Goal: Task Accomplishment & Management: Use online tool/utility

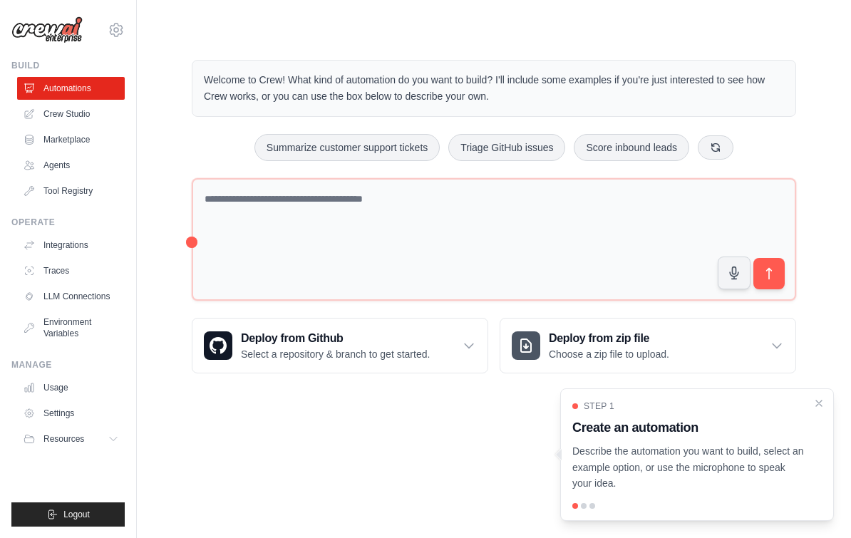
scroll to position [26, 0]
click at [44, 409] on link "Settings" at bounding box center [71, 413] width 108 height 23
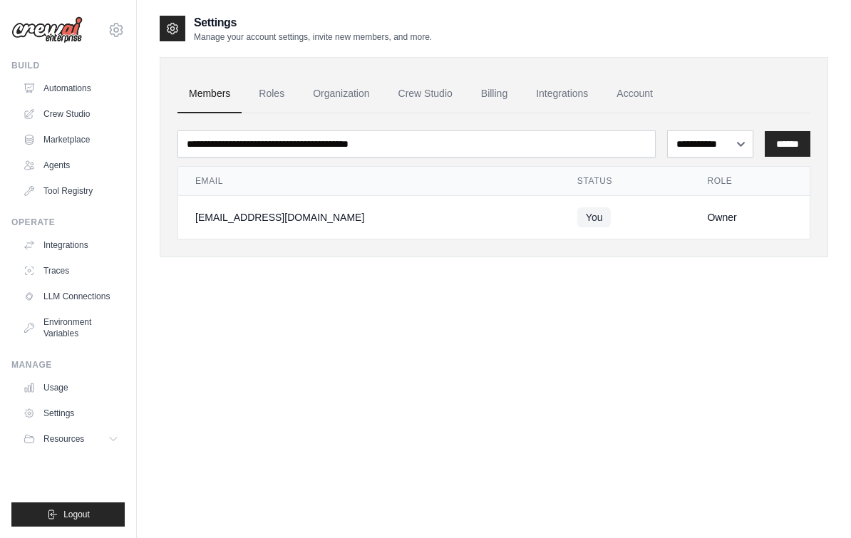
click at [498, 98] on link "Billing" at bounding box center [494, 94] width 49 height 39
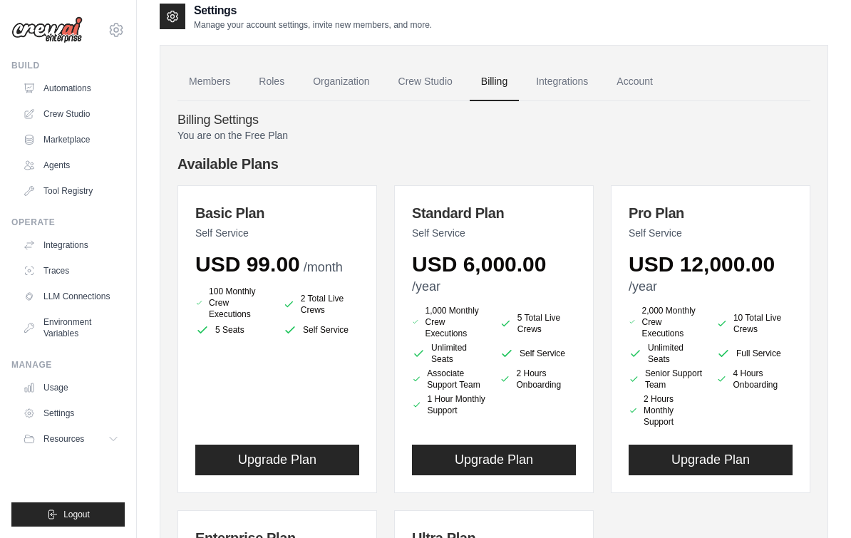
scroll to position [11, 0]
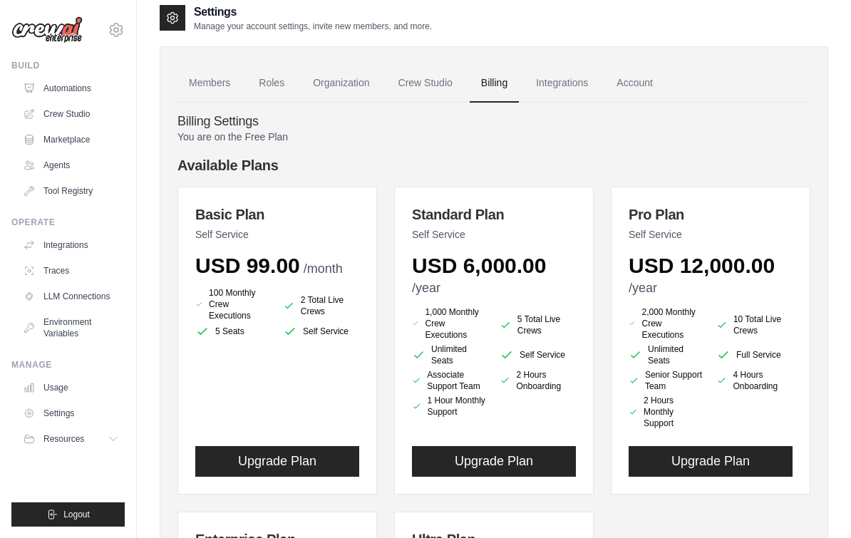
click at [44, 26] on img at bounding box center [46, 29] width 71 height 27
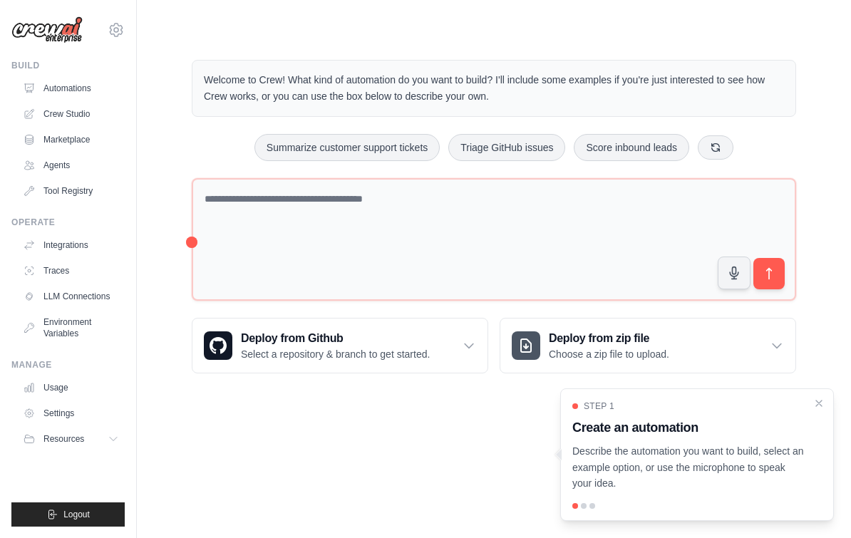
click at [57, 116] on link "Crew Studio" at bounding box center [71, 114] width 108 height 23
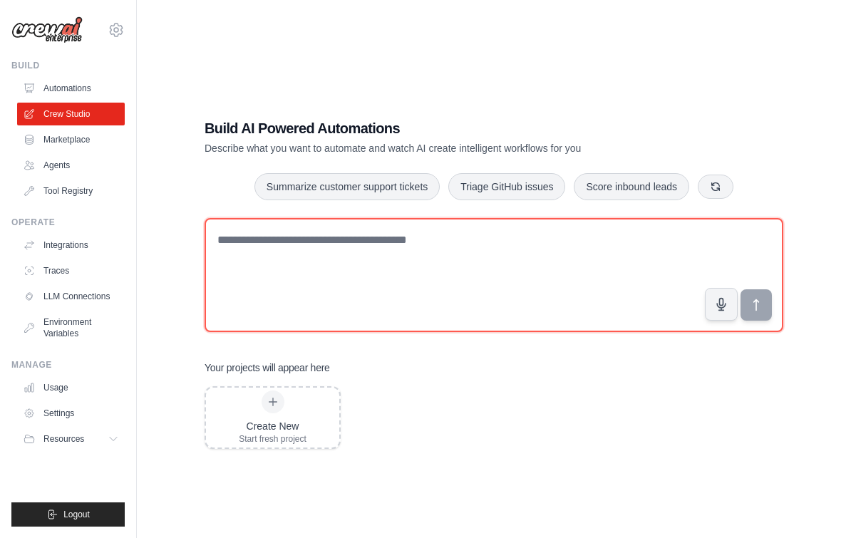
click at [416, 252] on textarea at bounding box center [494, 275] width 579 height 114
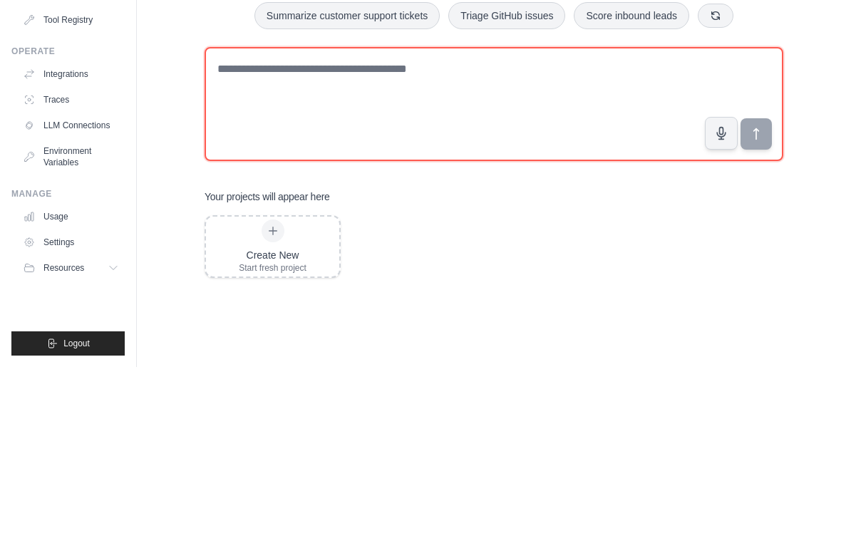
click at [422, 218] on textarea at bounding box center [494, 275] width 579 height 114
paste textarea "**********"
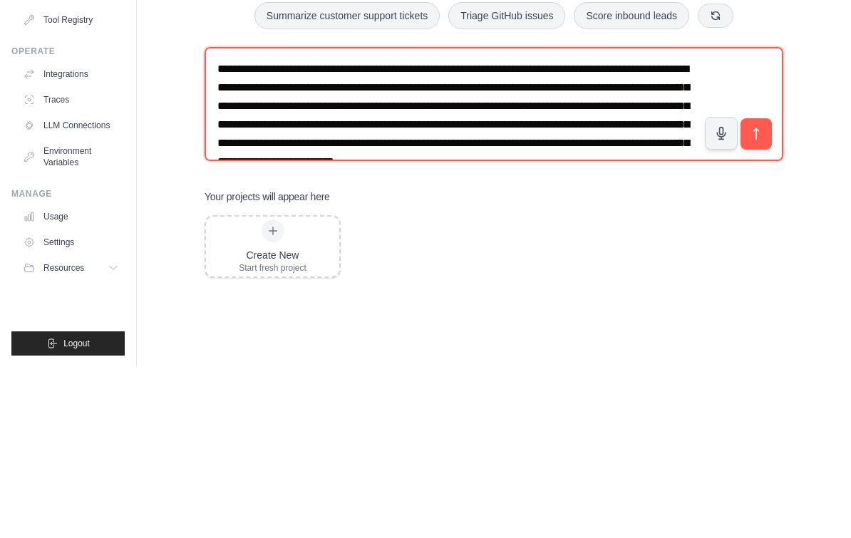
scroll to position [41, 0]
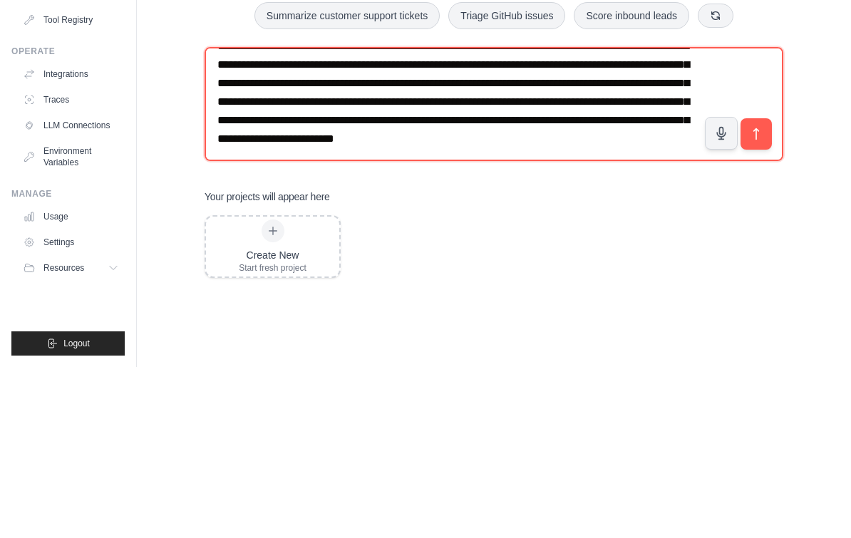
click at [389, 218] on textarea "**********" at bounding box center [494, 275] width 579 height 114
click at [388, 218] on textarea "**********" at bounding box center [494, 275] width 579 height 114
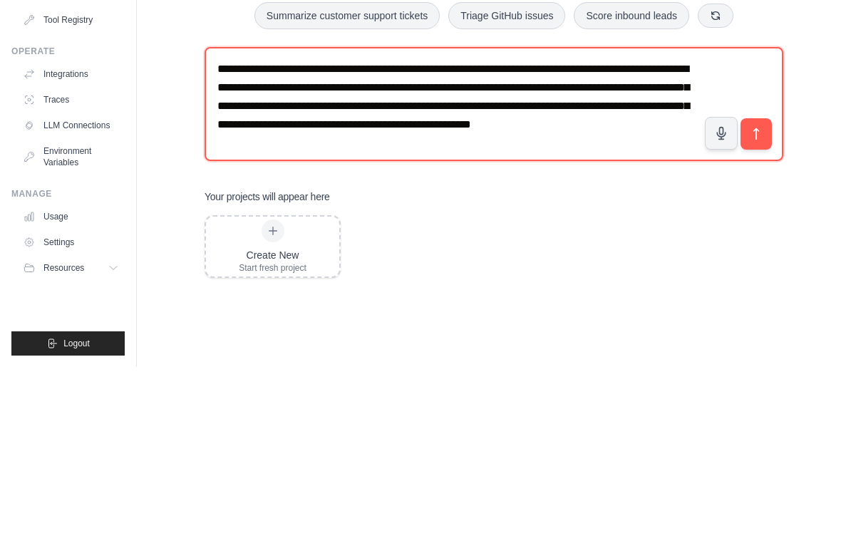
scroll to position [4, 0]
type textarea "**********"
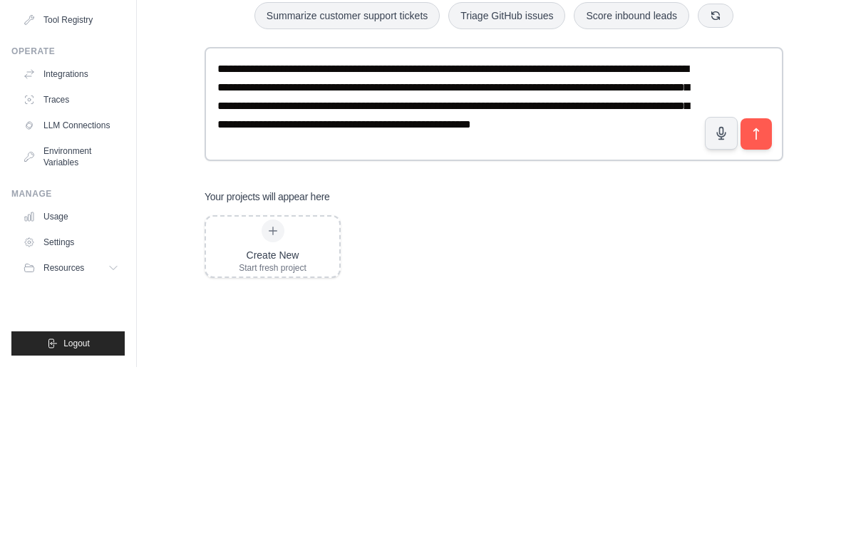
click at [764, 289] on button "submit" at bounding box center [756, 304] width 31 height 31
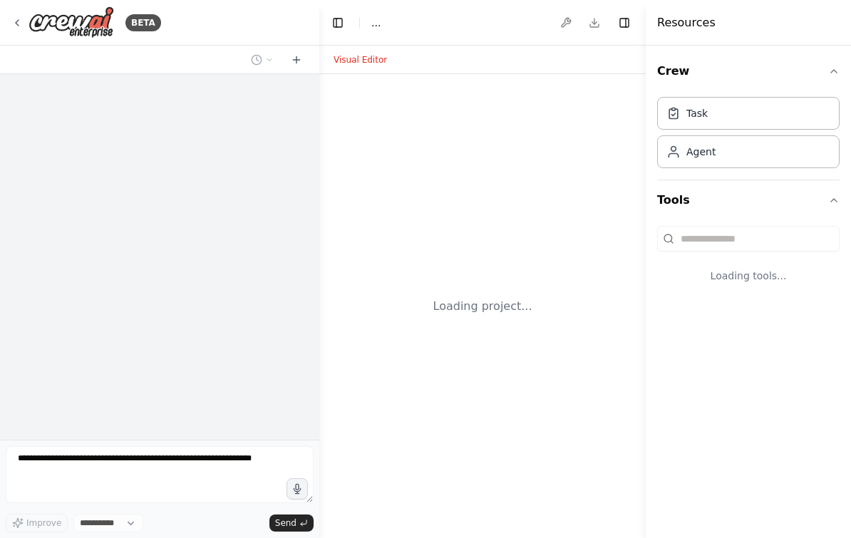
select select "****"
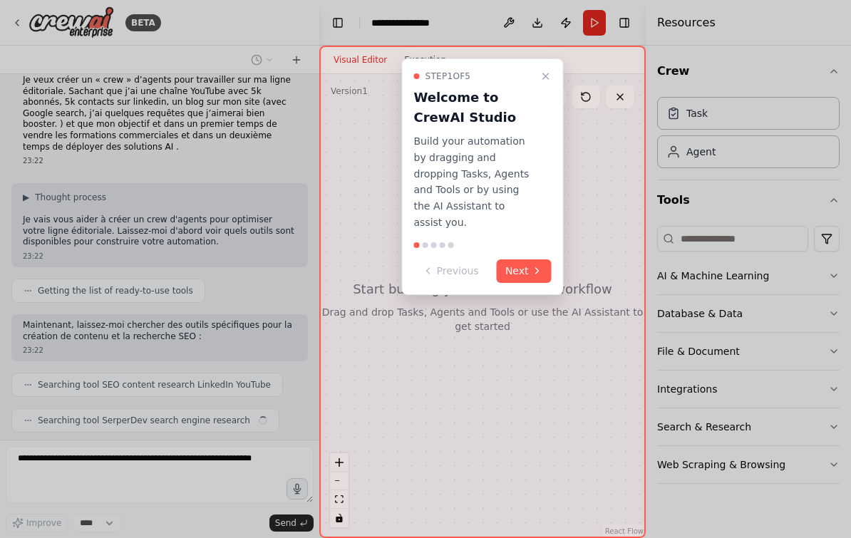
scroll to position [52, 0]
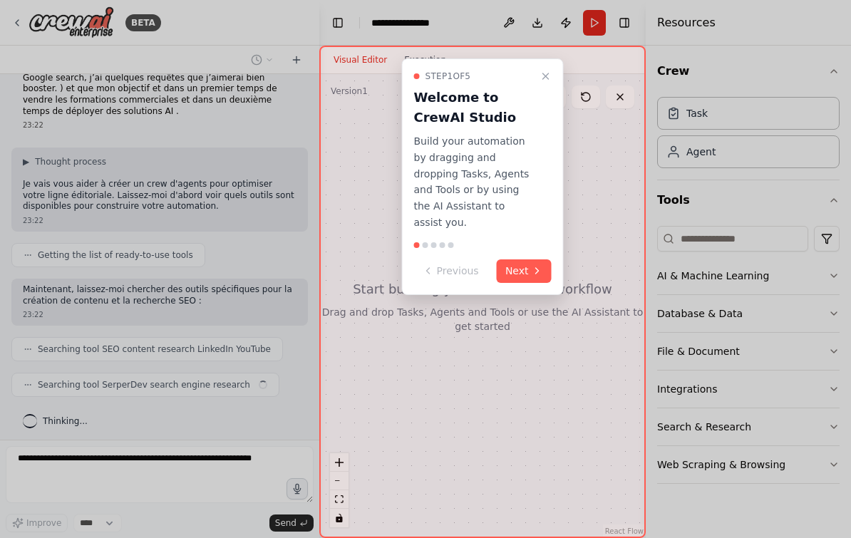
click at [531, 260] on button "Next" at bounding box center [524, 272] width 55 height 24
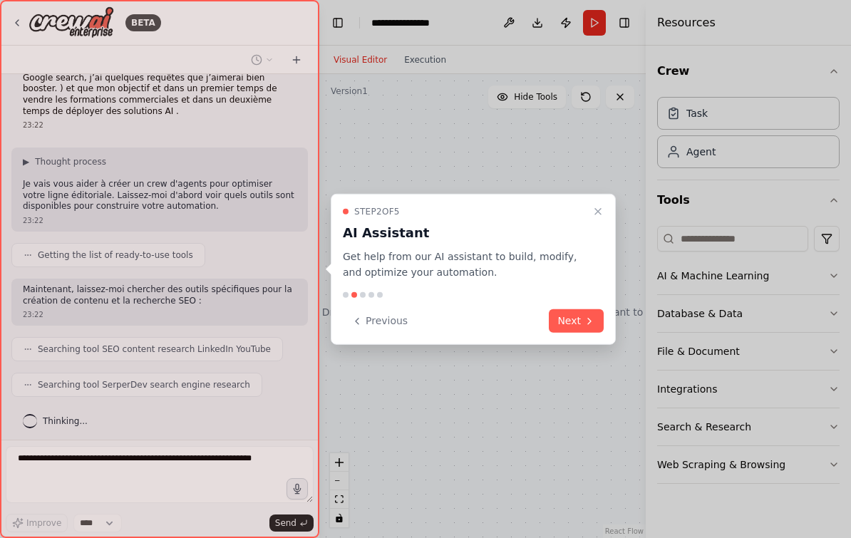
click at [575, 324] on button "Next" at bounding box center [576, 321] width 55 height 24
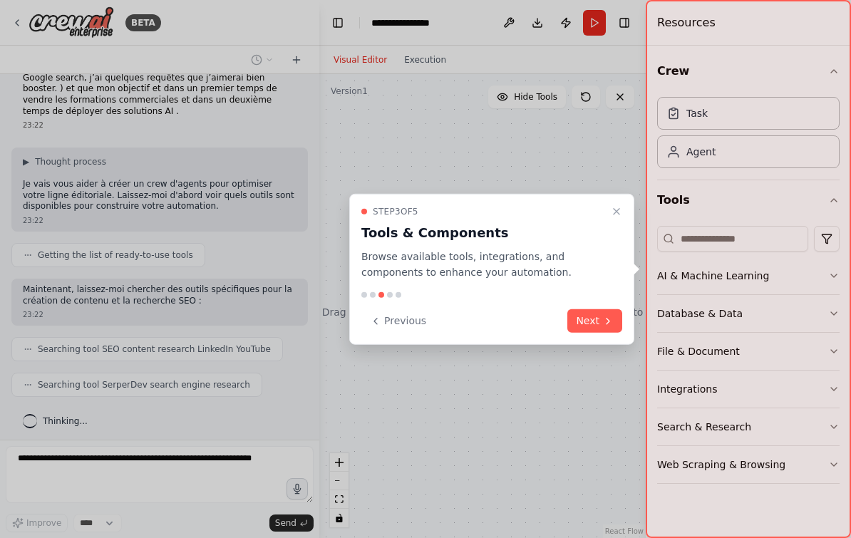
click at [594, 322] on button "Next" at bounding box center [595, 321] width 55 height 24
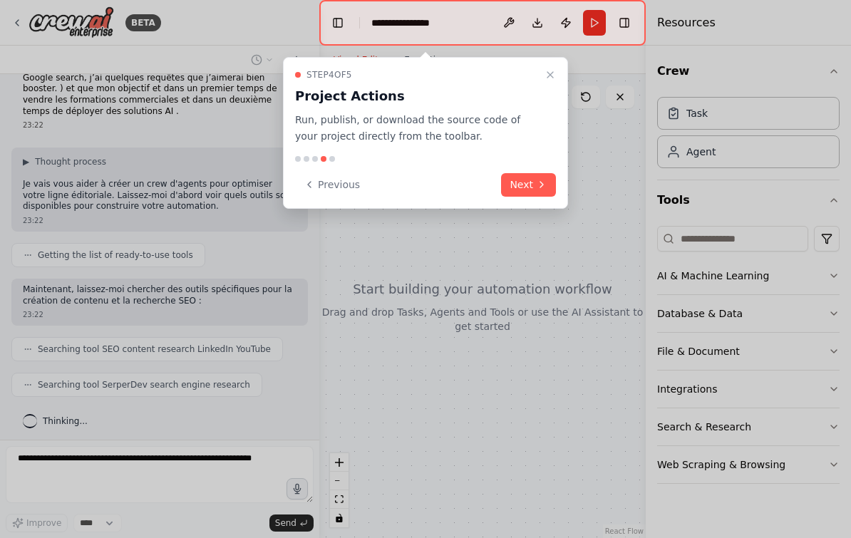
click at [528, 173] on button "Next" at bounding box center [528, 185] width 55 height 24
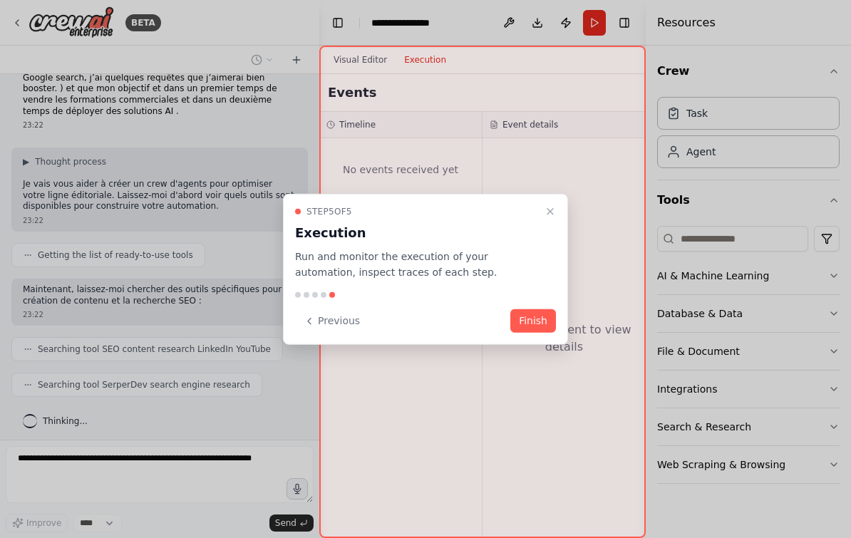
click at [540, 315] on button "Finish" at bounding box center [534, 321] width 46 height 24
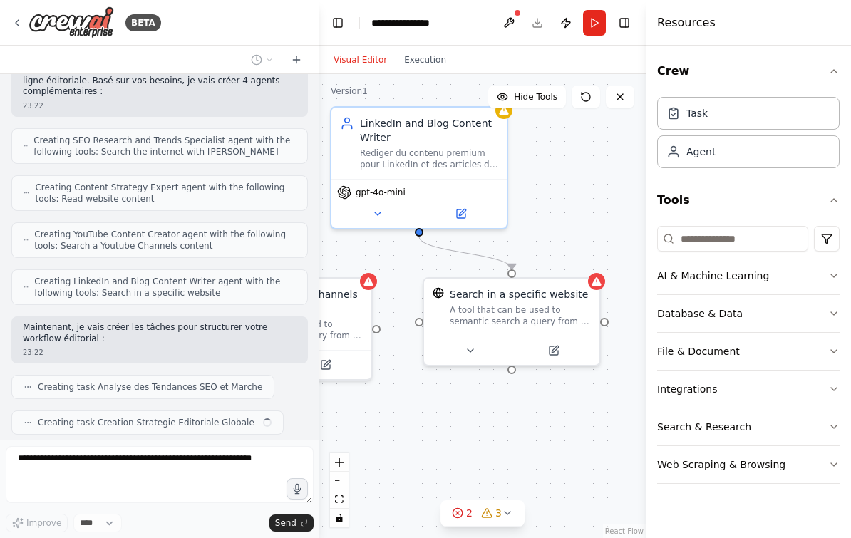
scroll to position [438, 0]
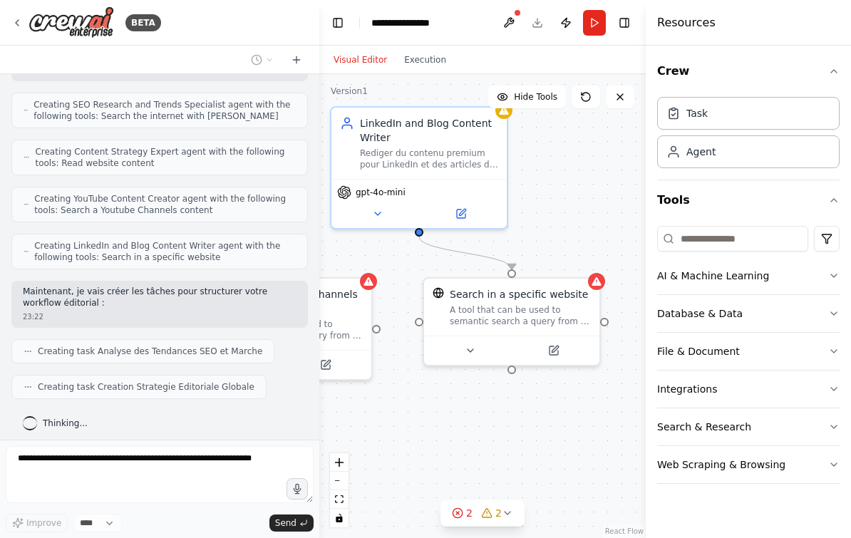
click at [351, 524] on div ".deletable-edge-delete-btn { width: 20px; height: 20px; border: 0px solid #ffff…" at bounding box center [482, 306] width 327 height 464
click at [337, 509] on button "fit view" at bounding box center [339, 500] width 19 height 19
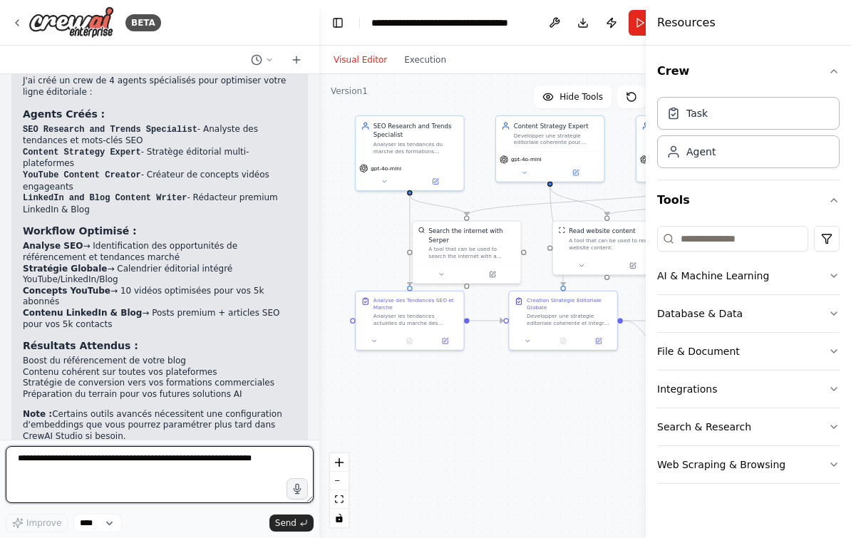
scroll to position [1521, 0]
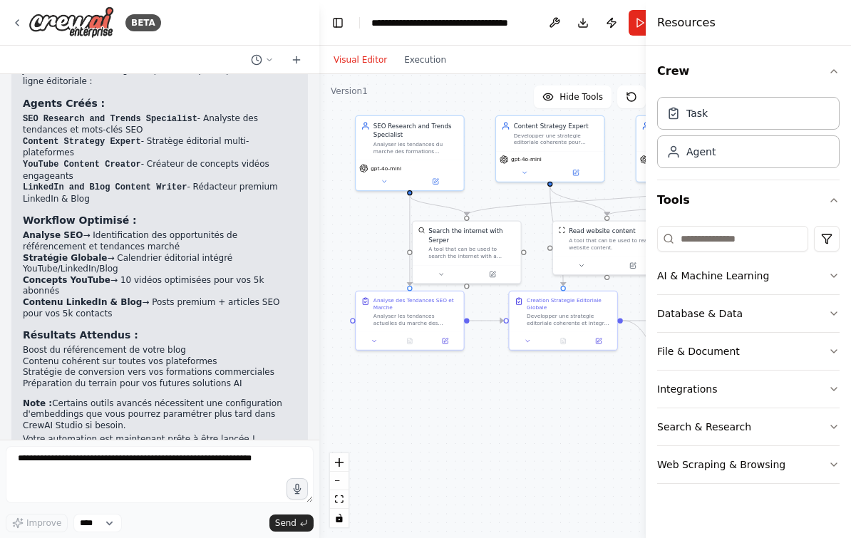
click at [438, 145] on div "Analyser les tendances du marche des formations commerciales et des solutions A…" at bounding box center [416, 147] width 85 height 14
click at [437, 145] on div "Analyser les tendances du marche des formations commerciales et des solutions A…" at bounding box center [416, 147] width 85 height 14
click at [436, 145] on div "Analyser les tendances du marche des formations commerciales et des solutions A…" at bounding box center [416, 147] width 85 height 14
click at [388, 179] on button at bounding box center [384, 181] width 50 height 11
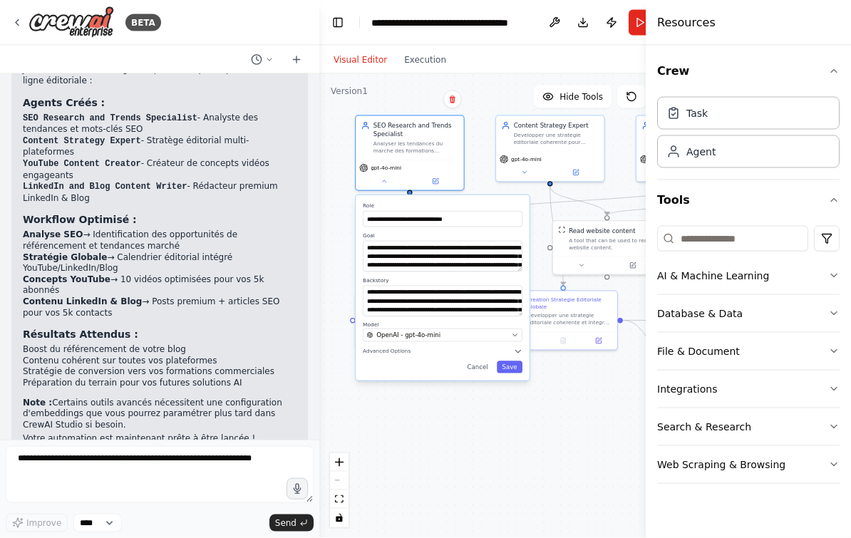
scroll to position [26, 0]
click at [508, 331] on div "OpenAI - gpt-4o-mini" at bounding box center [437, 335] width 141 height 9
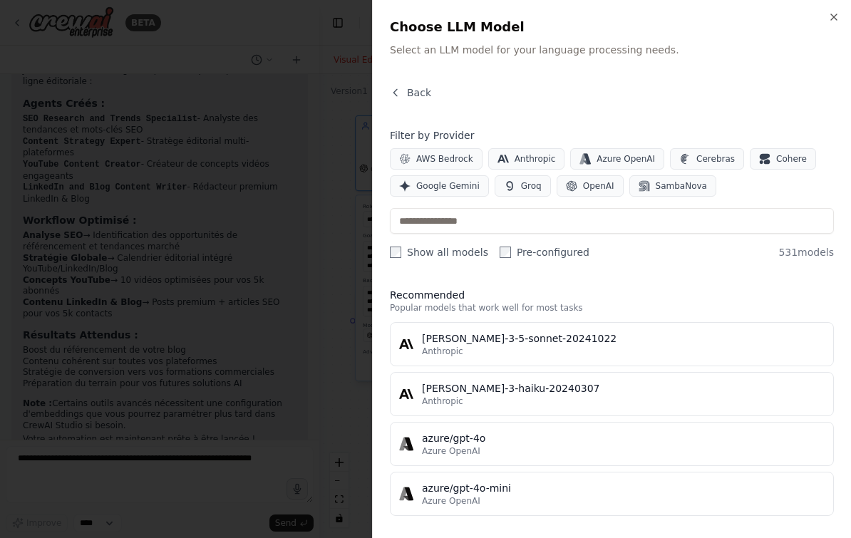
click at [354, 367] on div at bounding box center [425, 269] width 851 height 538
click at [828, 5] on div "Close Choose LLM Model Select an LLM model for your language processing needs. …" at bounding box center [611, 269] width 479 height 538
click at [836, 22] on icon "button" at bounding box center [834, 16] width 11 height 11
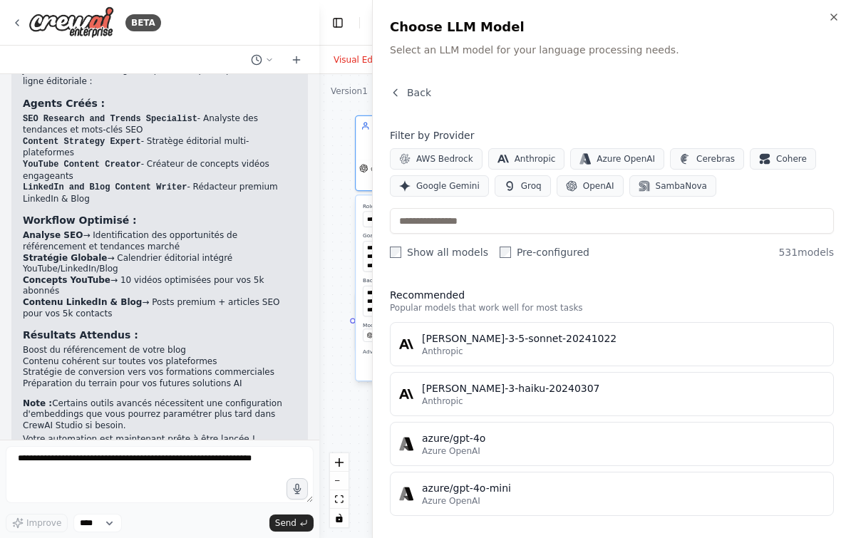
click at [839, 16] on div "Resources" at bounding box center [748, 23] width 205 height 46
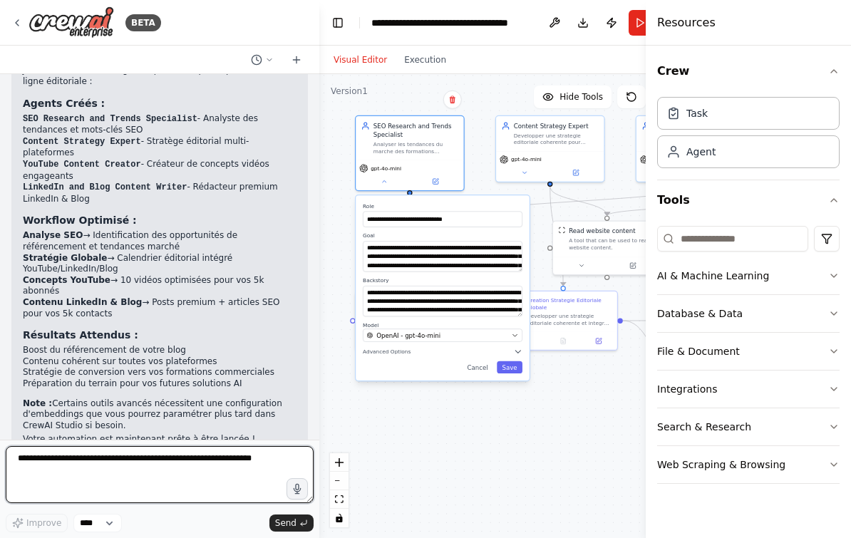
click at [43, 466] on textarea at bounding box center [160, 474] width 308 height 57
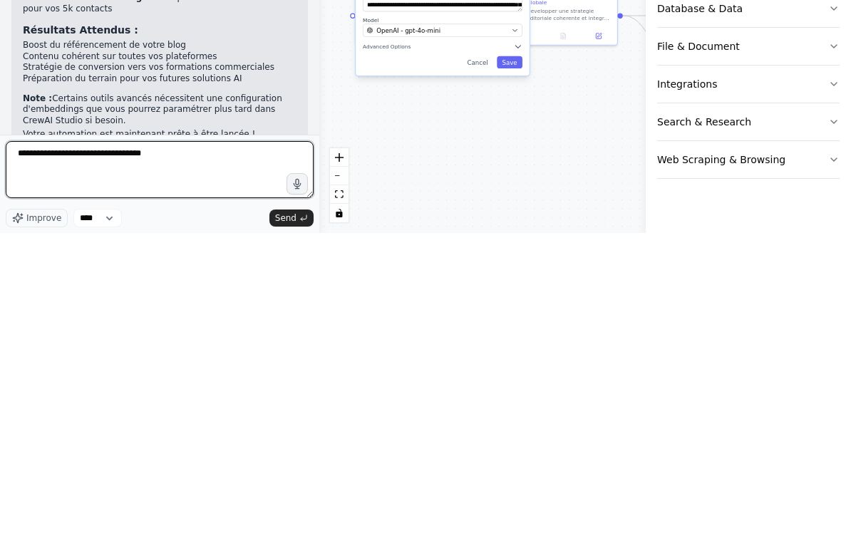
type textarea "**********"
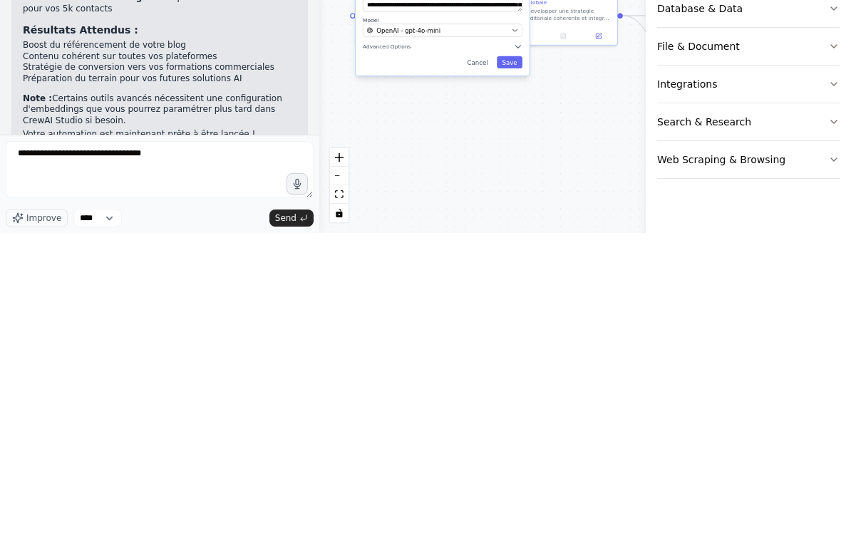
click at [281, 518] on span "Send" at bounding box center [285, 523] width 21 height 11
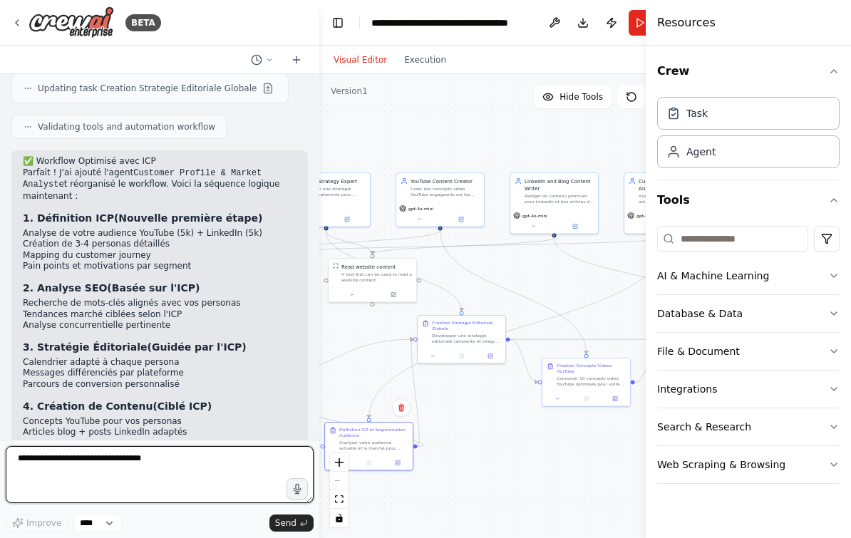
scroll to position [2296, 0]
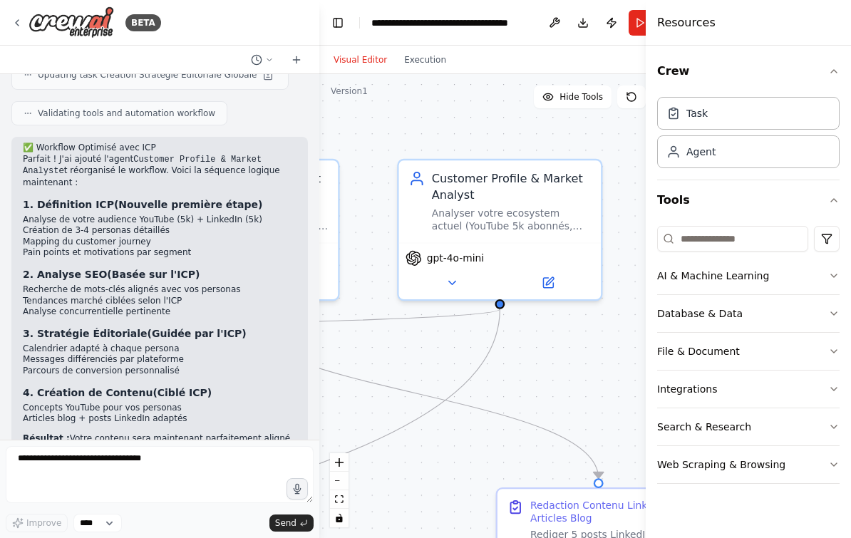
click at [549, 207] on div "Analyser votre ecosystem actuel (YouTube 5k abonnés, LinkedIn 5k contacts, blog…" at bounding box center [512, 220] width 160 height 26
click at [453, 282] on icon at bounding box center [451, 284] width 6 height 4
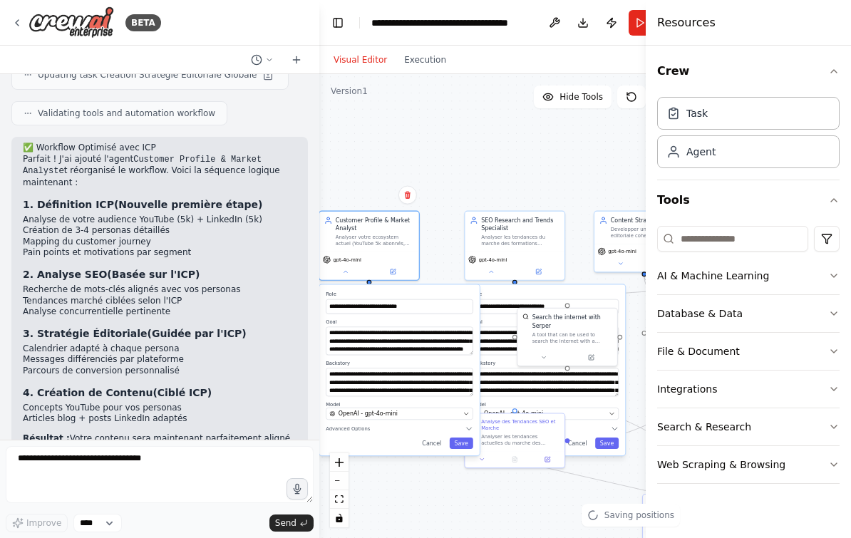
click at [354, 267] on button at bounding box center [346, 272] width 46 height 10
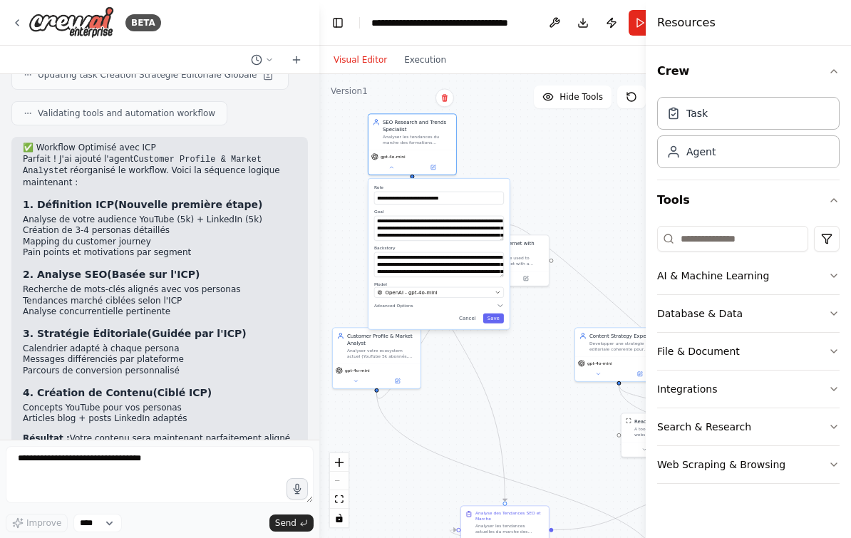
click at [394, 165] on icon at bounding box center [392, 168] width 6 height 6
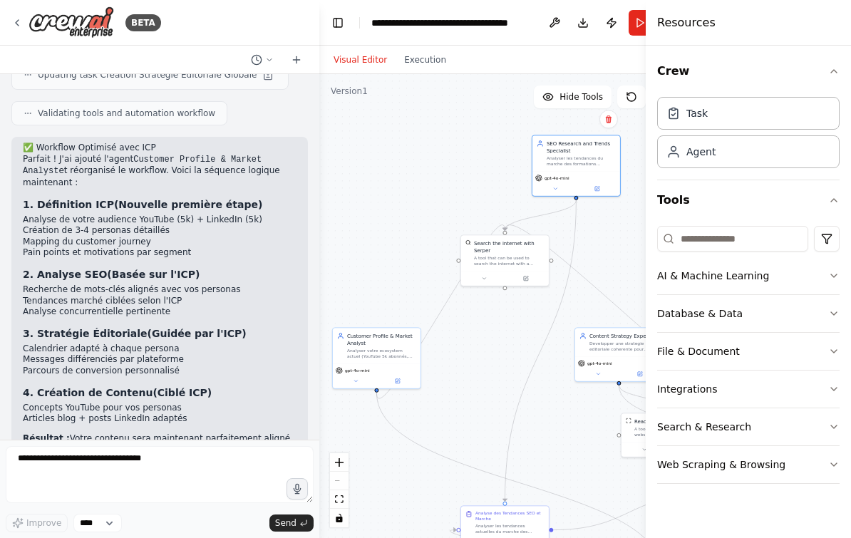
click at [627, 209] on div ".deletable-edge-delete-btn { width: 20px; height: 20px; border: 0px solid #ffff…" at bounding box center [505, 306] width 372 height 464
click at [847, 71] on div "Crew Task Agent Tools AI & Machine Learning Database & Data File & Document Int…" at bounding box center [748, 292] width 205 height 493
click at [831, 77] on icon "button" at bounding box center [834, 71] width 11 height 11
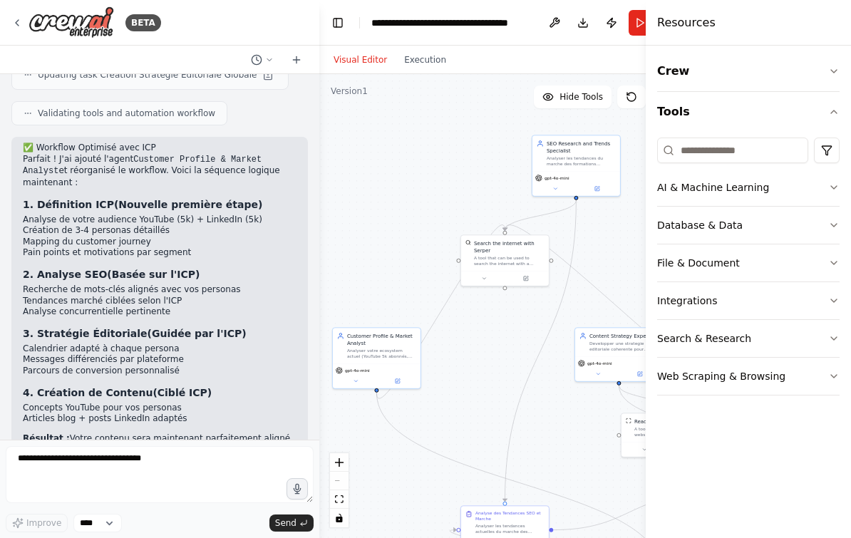
click at [836, 110] on icon "button" at bounding box center [834, 111] width 11 height 11
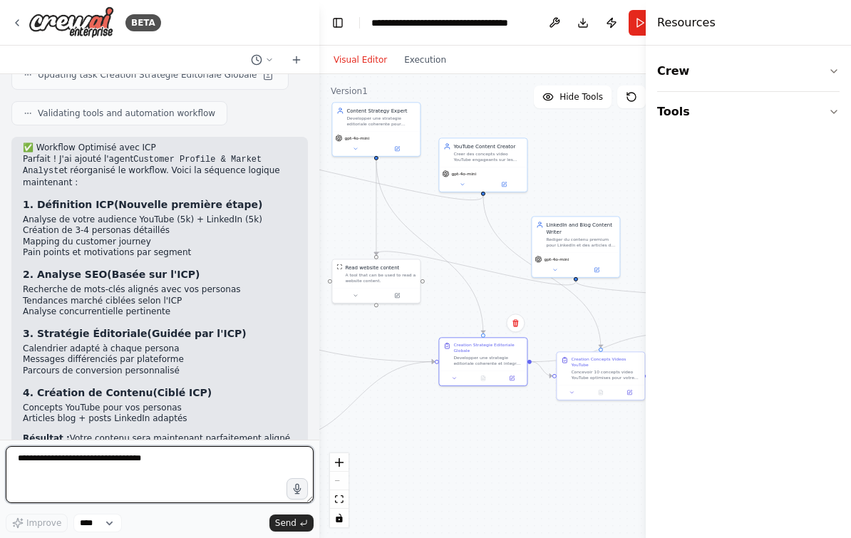
click at [116, 473] on textarea "**********" at bounding box center [160, 474] width 308 height 57
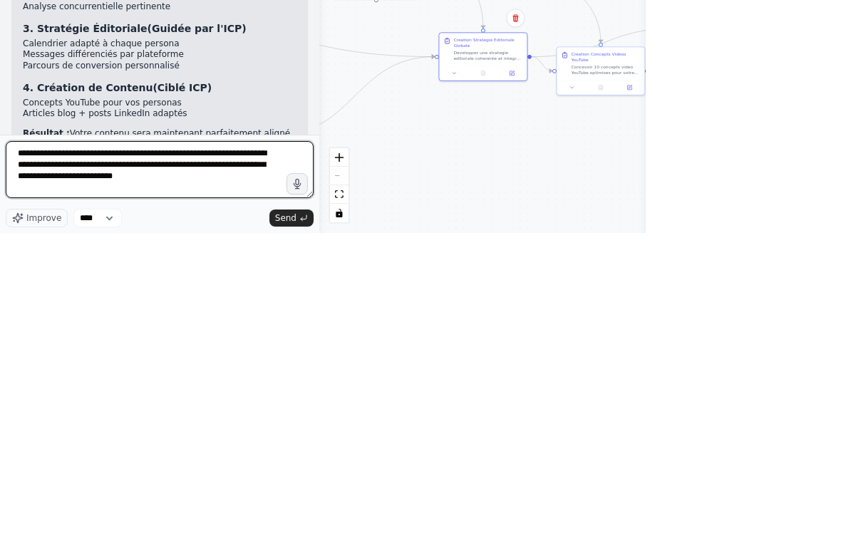
type textarea "**********"
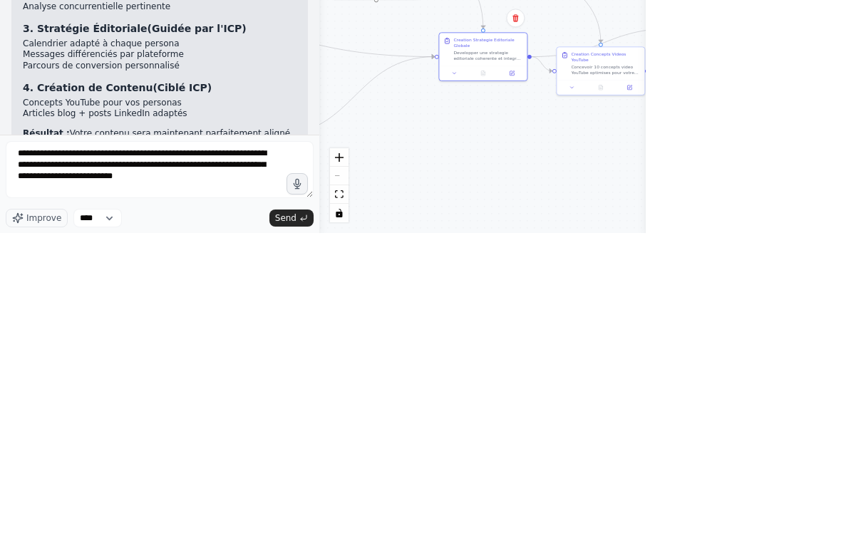
click at [294, 518] on span "Send" at bounding box center [285, 523] width 21 height 11
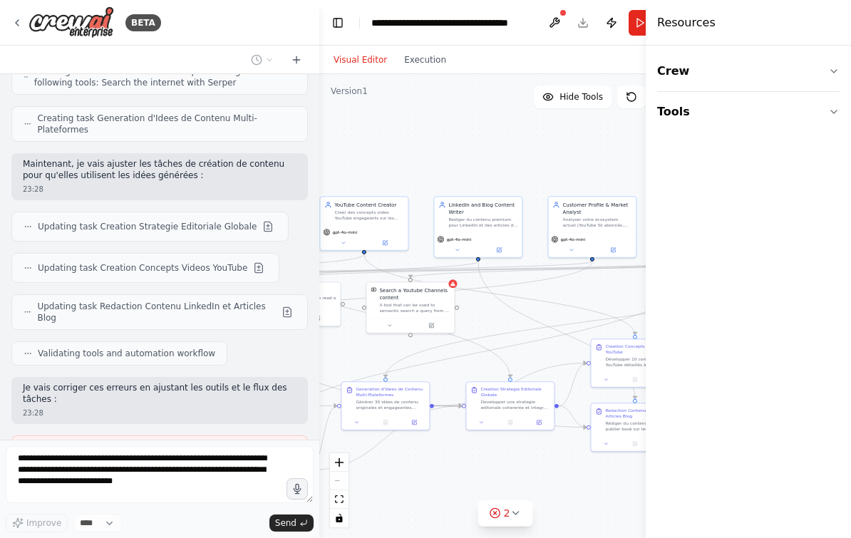
scroll to position [3159, 0]
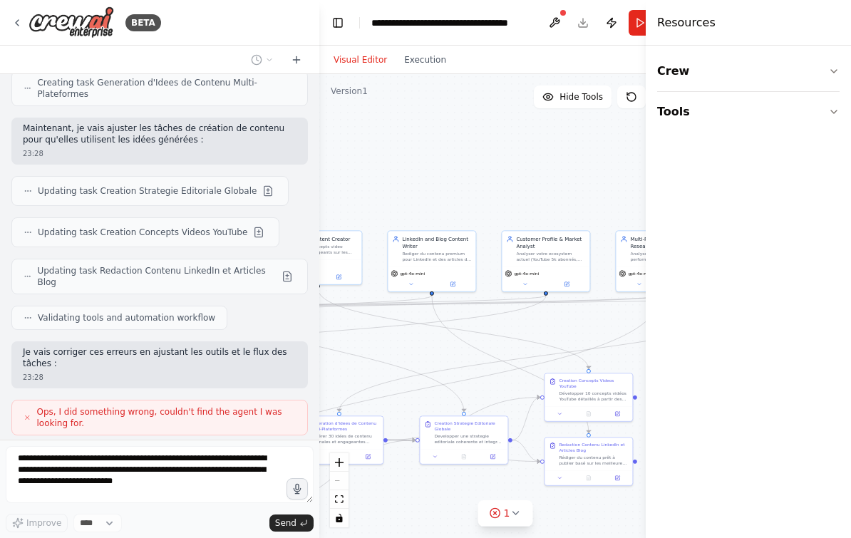
click at [444, 51] on button "Execution" at bounding box center [425, 59] width 59 height 17
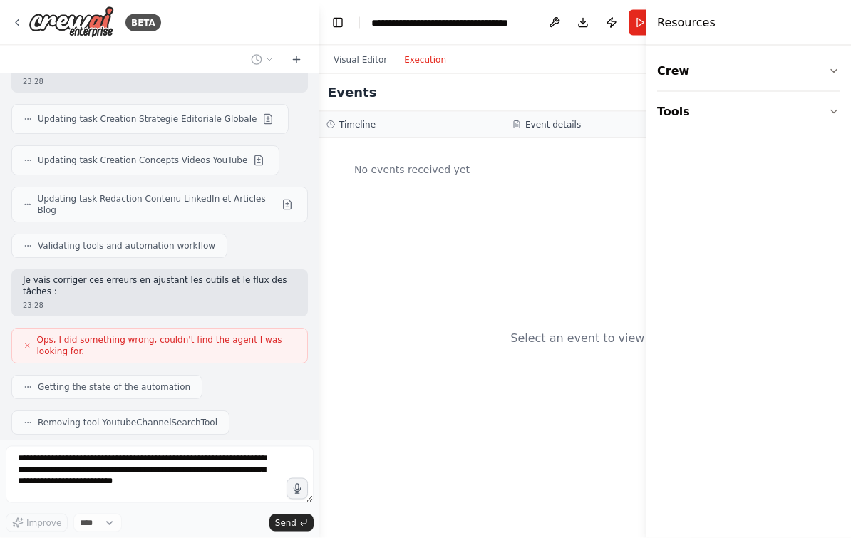
scroll to position [0, 0]
click at [583, 24] on button "Download" at bounding box center [583, 23] width 23 height 26
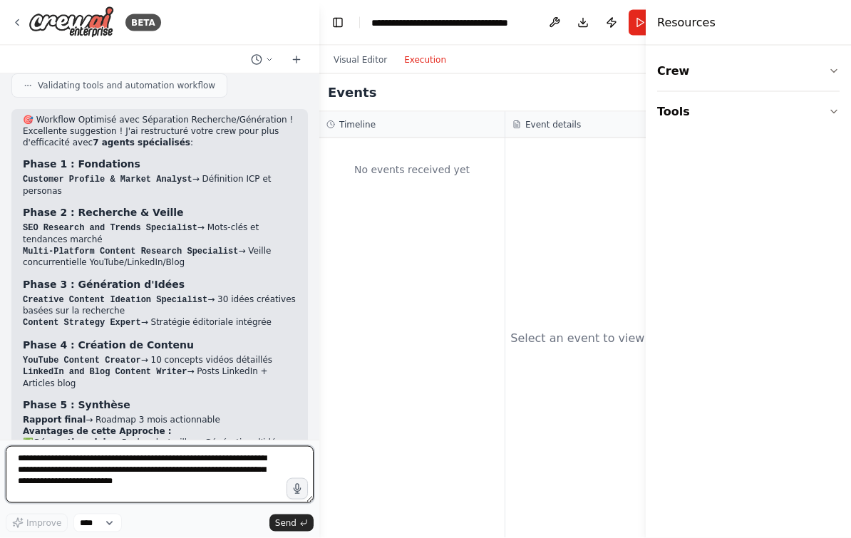
scroll to position [26, 0]
click at [83, 463] on textarea "**********" at bounding box center [160, 474] width 308 height 57
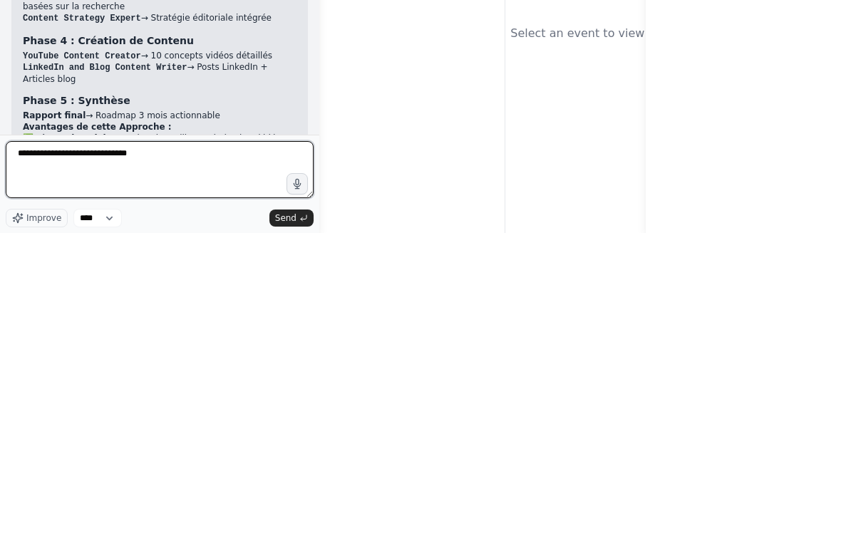
click at [140, 446] on textarea "**********" at bounding box center [160, 474] width 308 height 57
click at [139, 446] on textarea "**********" at bounding box center [160, 474] width 308 height 57
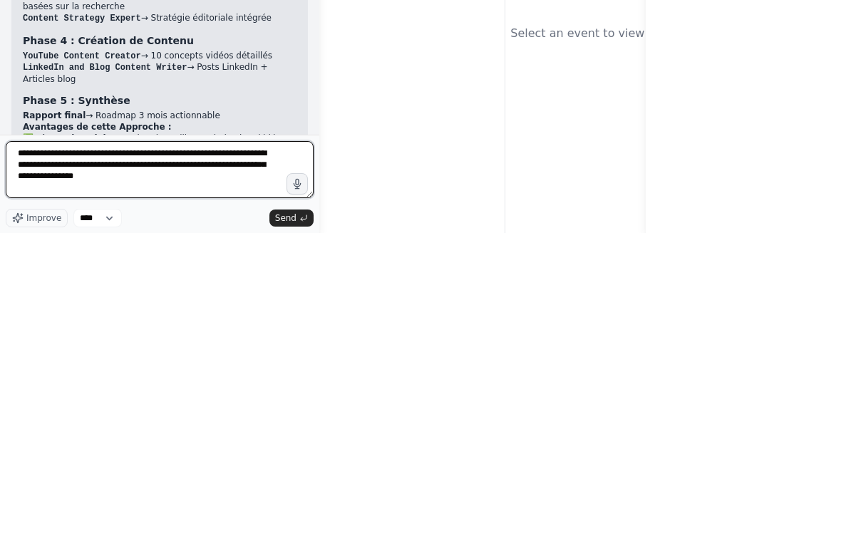
click at [73, 446] on textarea "**********" at bounding box center [160, 474] width 308 height 57
click at [68, 446] on textarea "**********" at bounding box center [160, 474] width 308 height 57
click at [61, 446] on textarea "**********" at bounding box center [160, 474] width 308 height 57
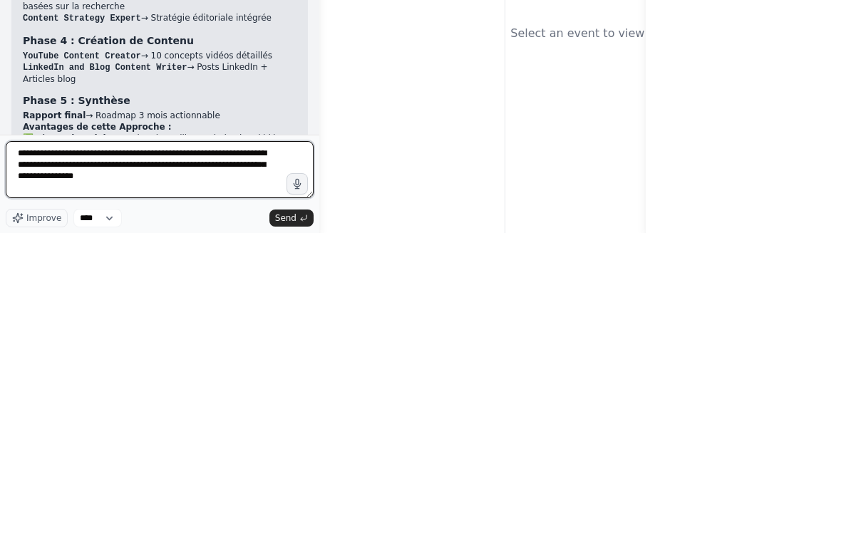
click at [61, 446] on textarea "**********" at bounding box center [160, 474] width 308 height 57
click at [147, 446] on textarea "**********" at bounding box center [160, 474] width 308 height 57
type textarea "**********"
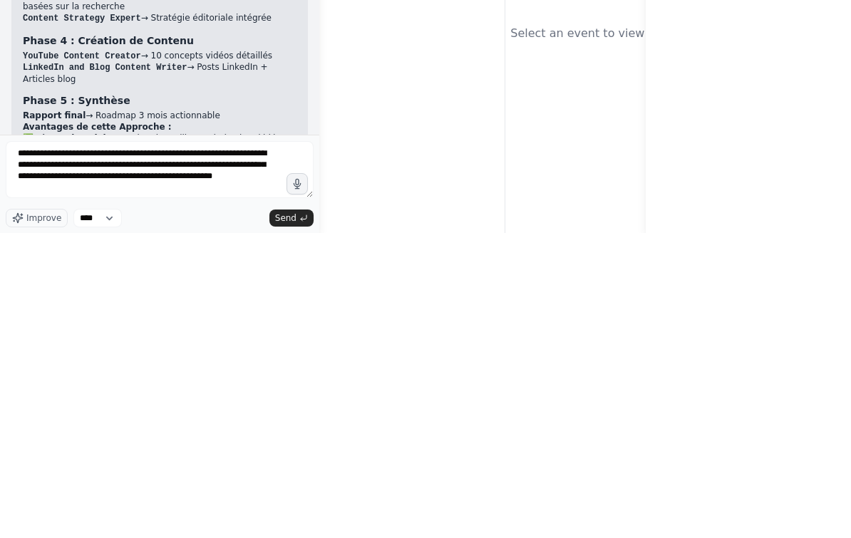
click at [283, 518] on span "Send" at bounding box center [285, 523] width 21 height 11
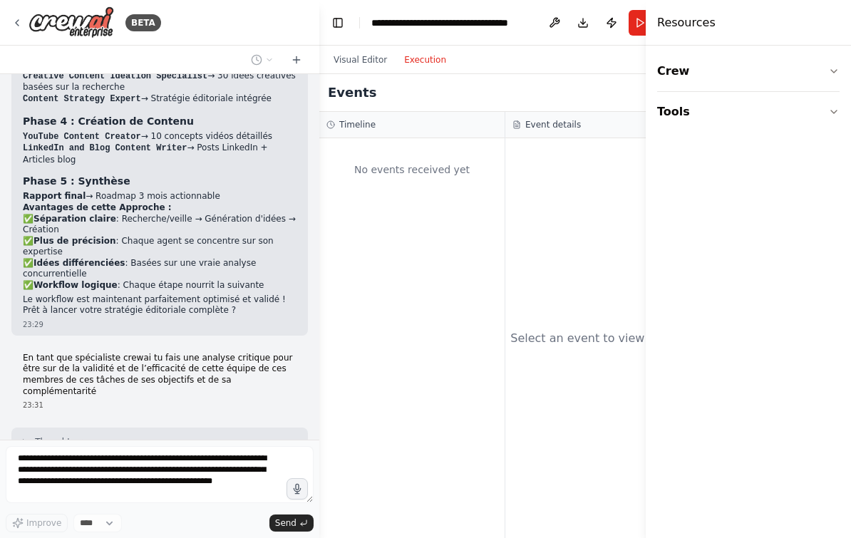
scroll to position [3875, 0]
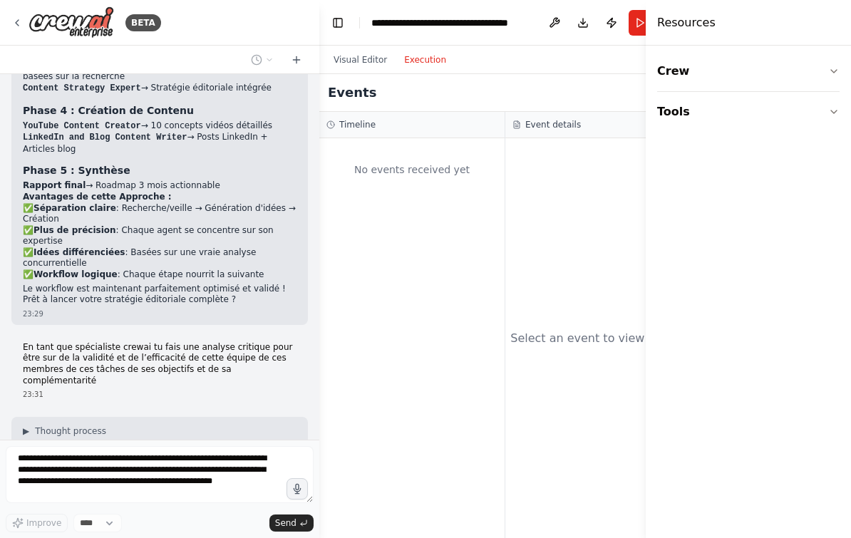
click at [31, 426] on button "▶ Thought process" at bounding box center [64, 431] width 83 height 11
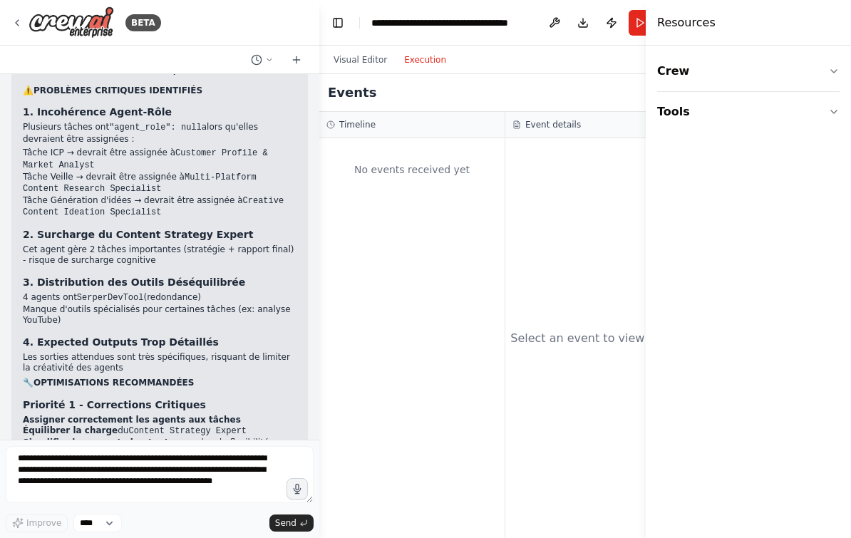
scroll to position [0, 0]
click at [636, 24] on button "Run" at bounding box center [640, 23] width 23 height 26
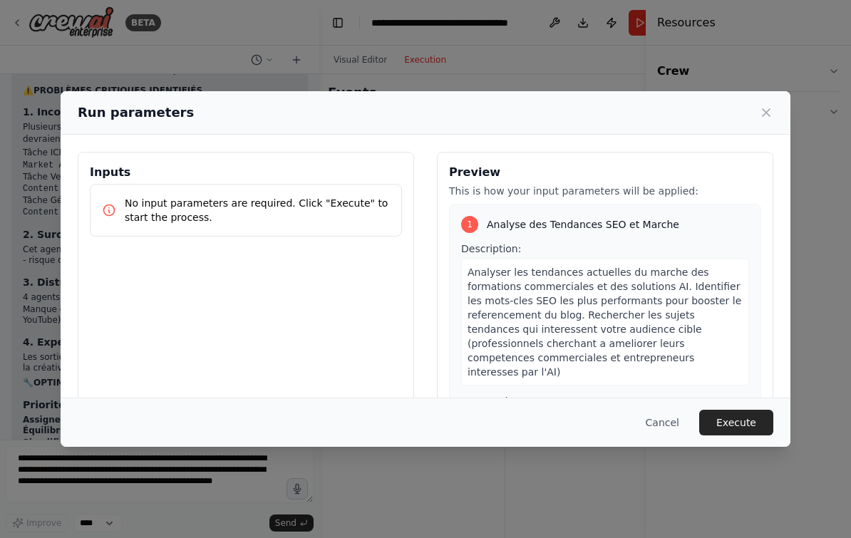
click at [746, 436] on button "Execute" at bounding box center [736, 423] width 74 height 26
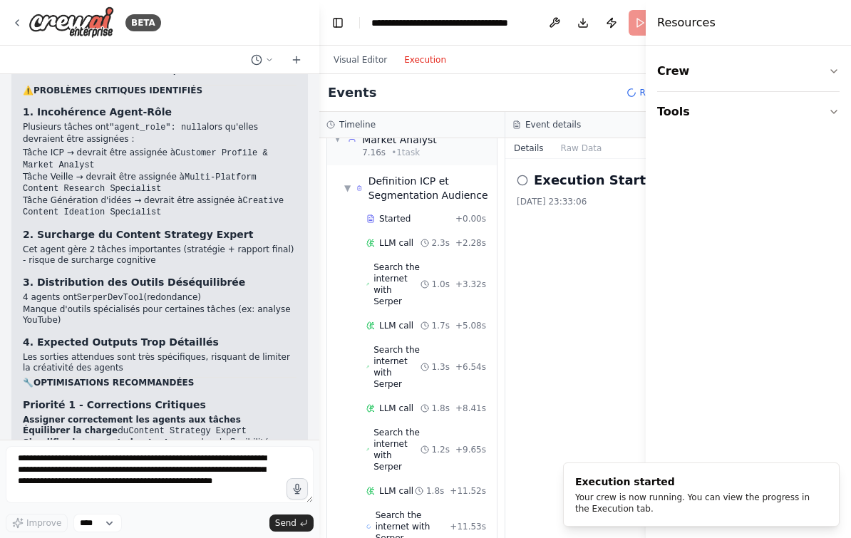
click at [642, 22] on button "Toggle Sidebar" at bounding box center [645, 269] width 11 height 538
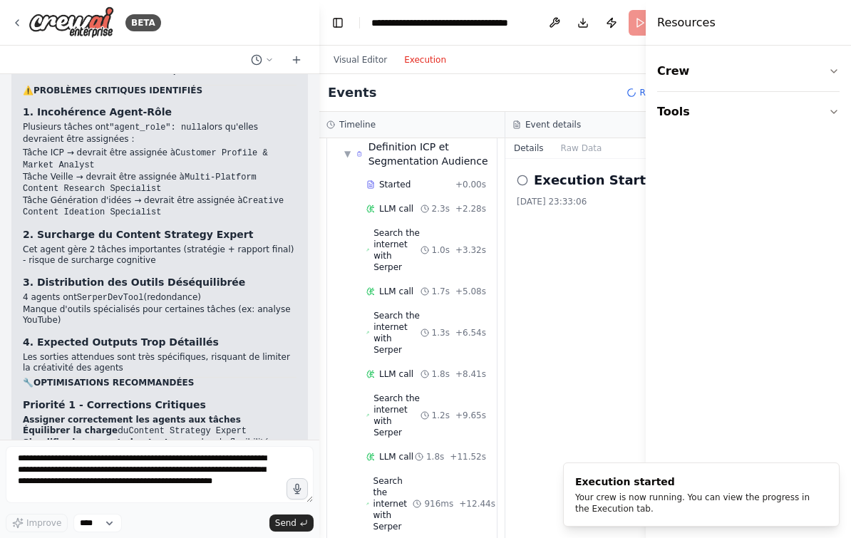
scroll to position [93, 0]
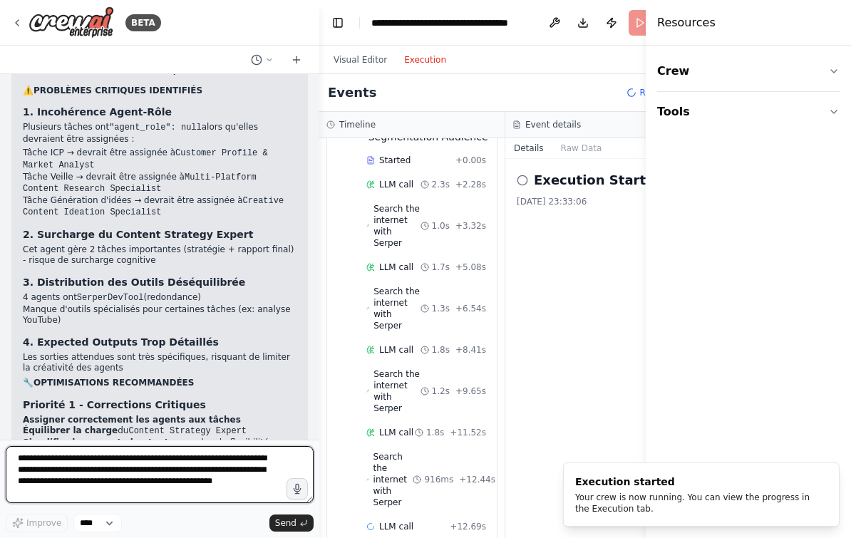
click at [42, 461] on textarea "**********" at bounding box center [160, 474] width 308 height 57
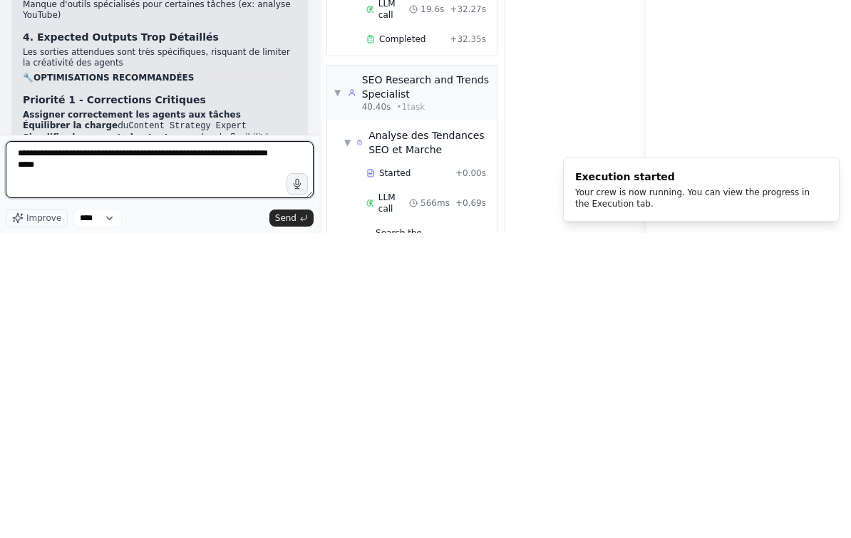
scroll to position [399, 0]
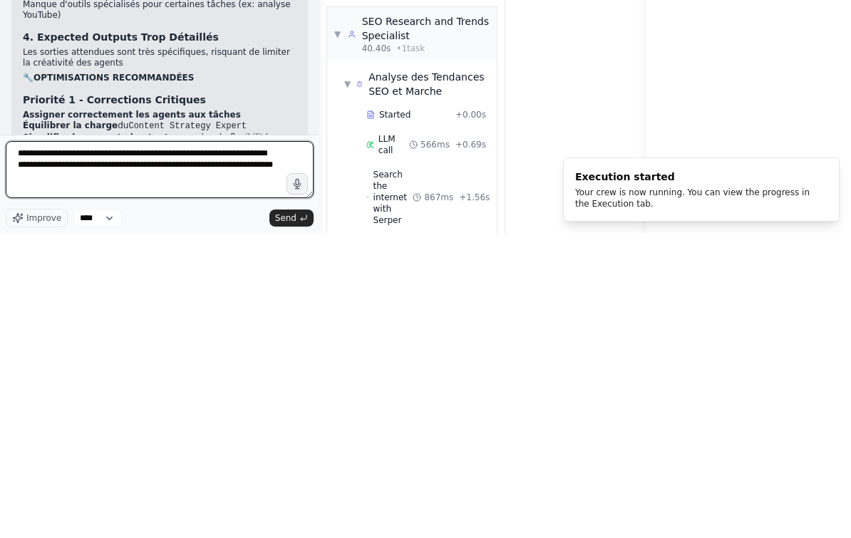
type textarea "**********"
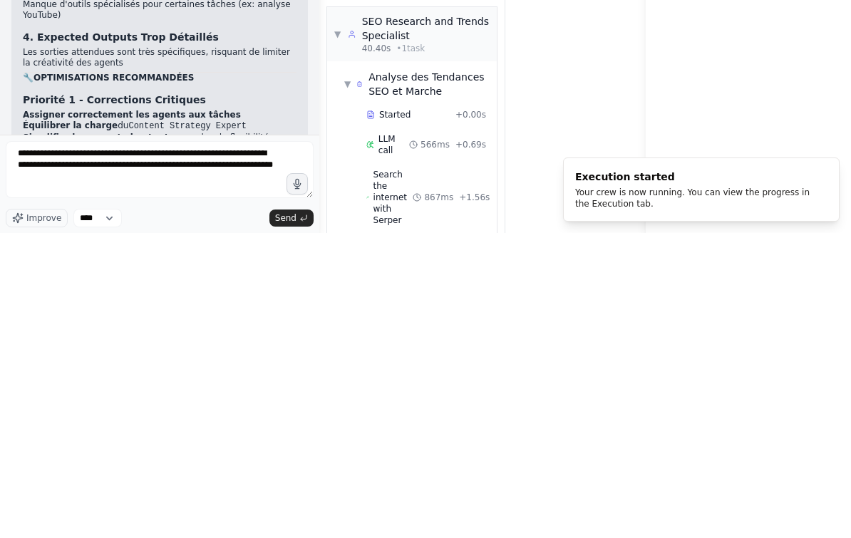
click at [282, 518] on span "Send" at bounding box center [285, 523] width 21 height 11
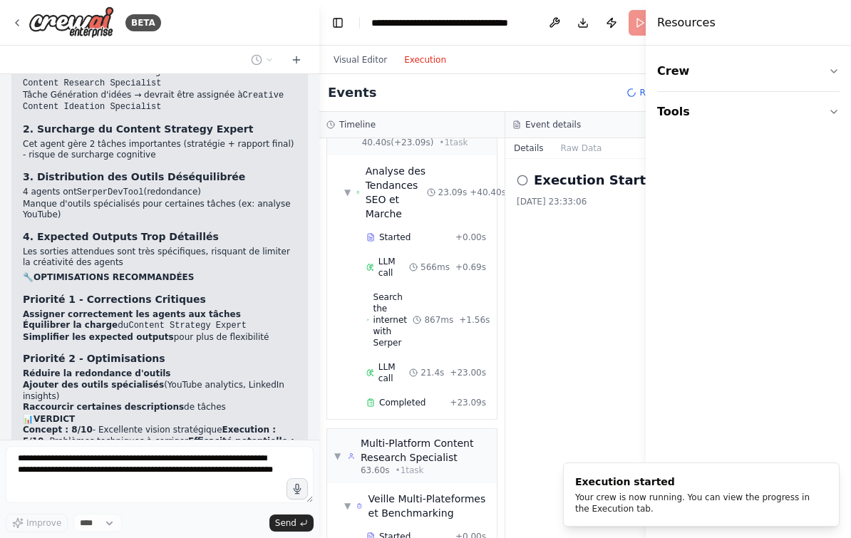
scroll to position [645, 0]
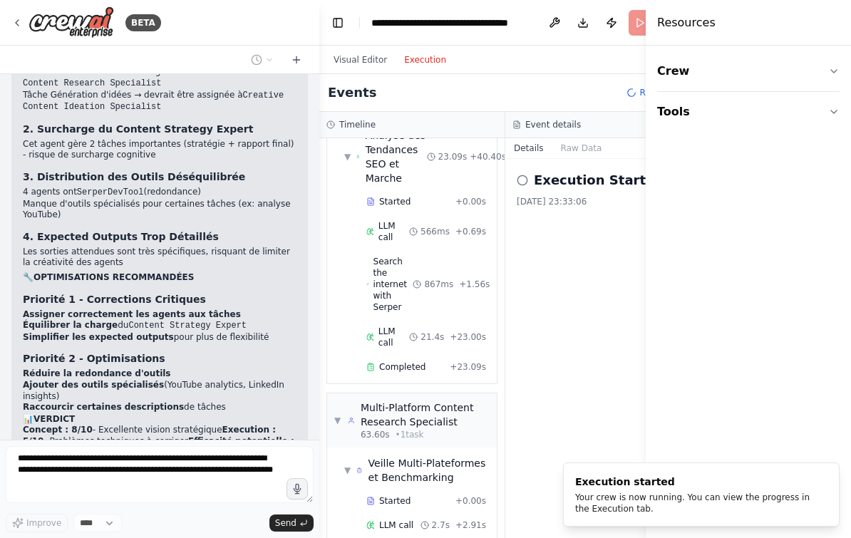
click at [576, 138] on button "Raw Data" at bounding box center [582, 148] width 58 height 20
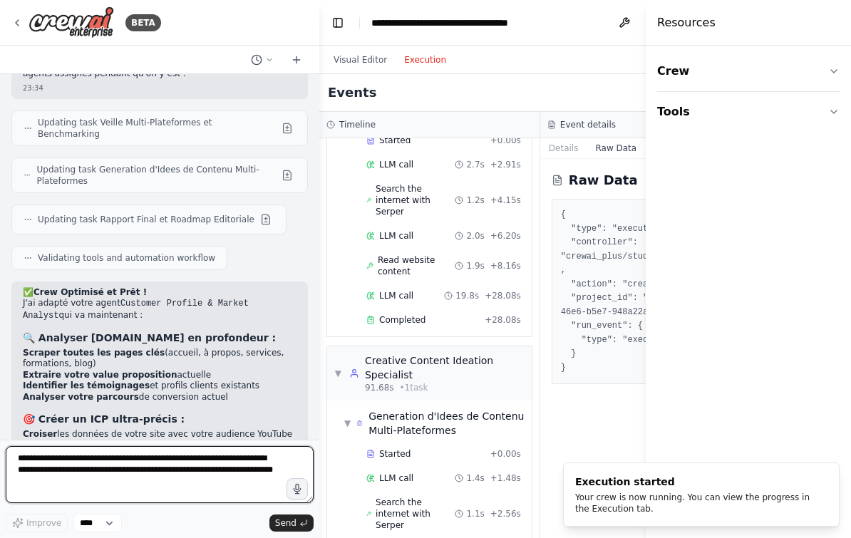
scroll to position [0, 0]
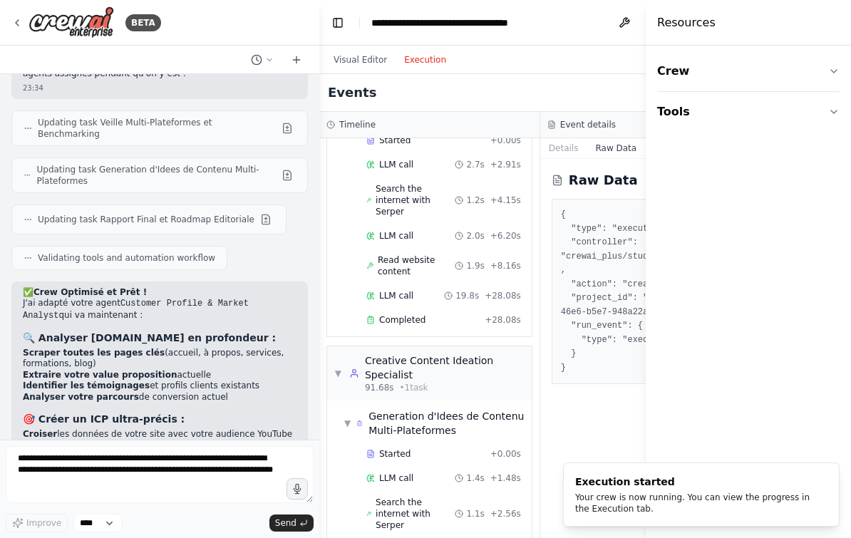
click at [364, 61] on button "Visual Editor" at bounding box center [360, 59] width 71 height 17
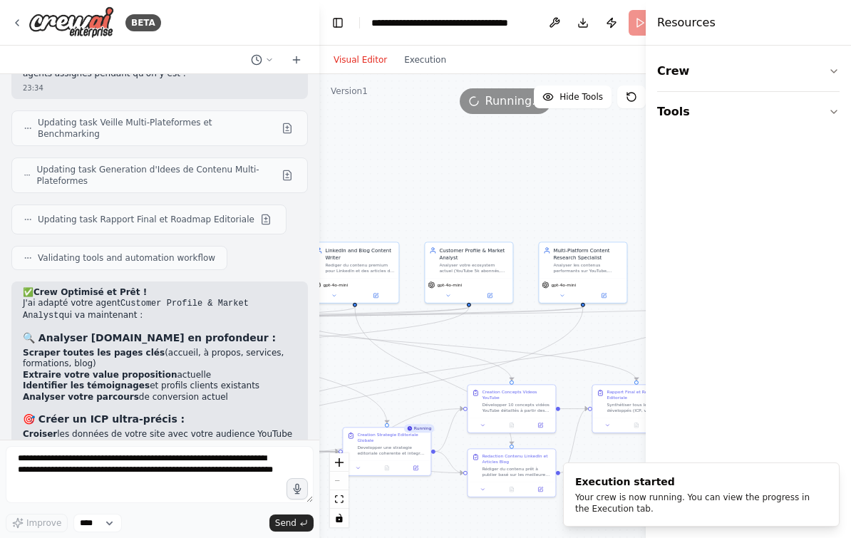
click at [493, 98] on span "Running..." at bounding box center [515, 101] width 58 height 17
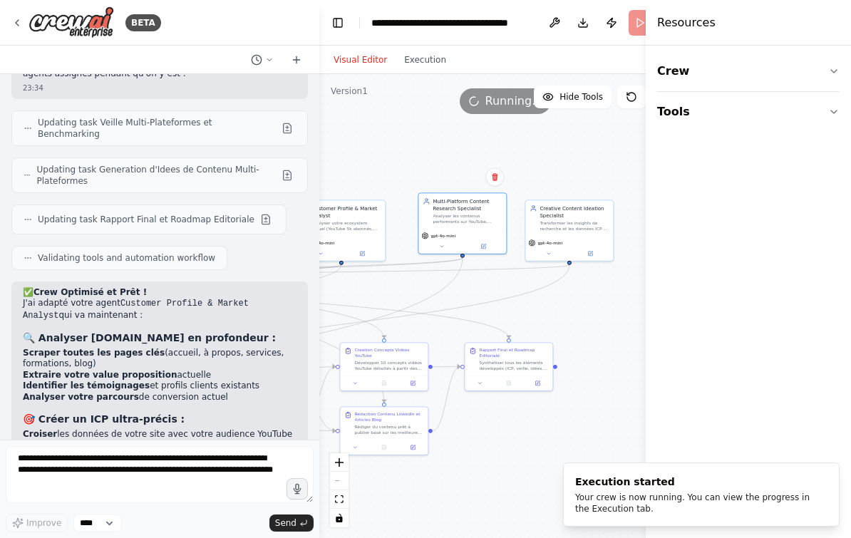
click at [434, 63] on button "Execution" at bounding box center [425, 59] width 59 height 17
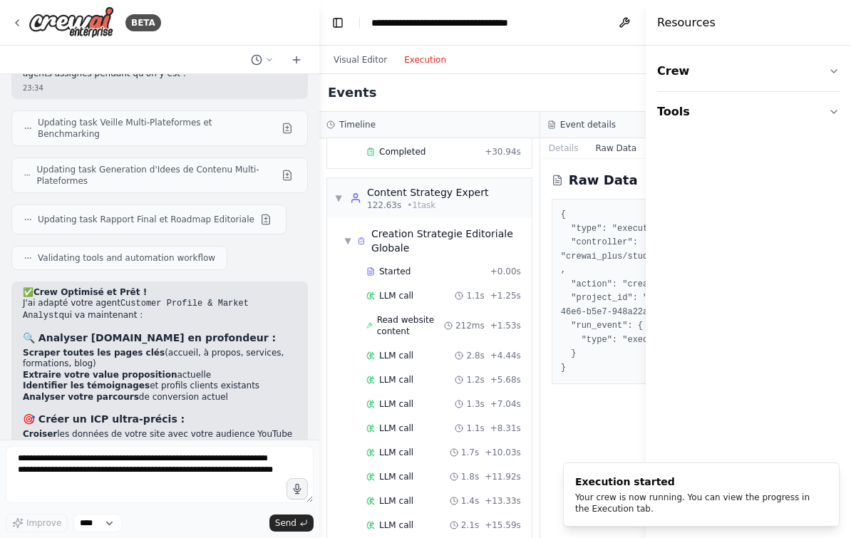
scroll to position [1353, 0]
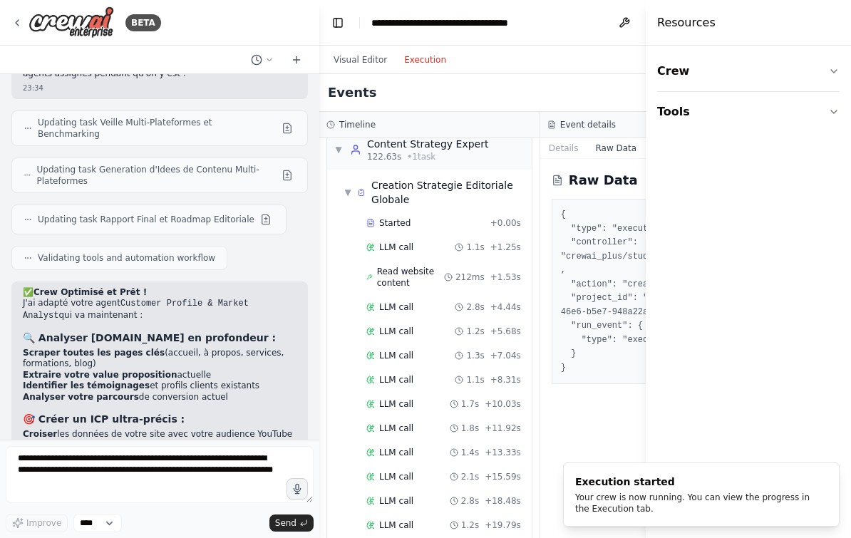
click at [407, 520] on span "LLM call" at bounding box center [396, 525] width 34 height 11
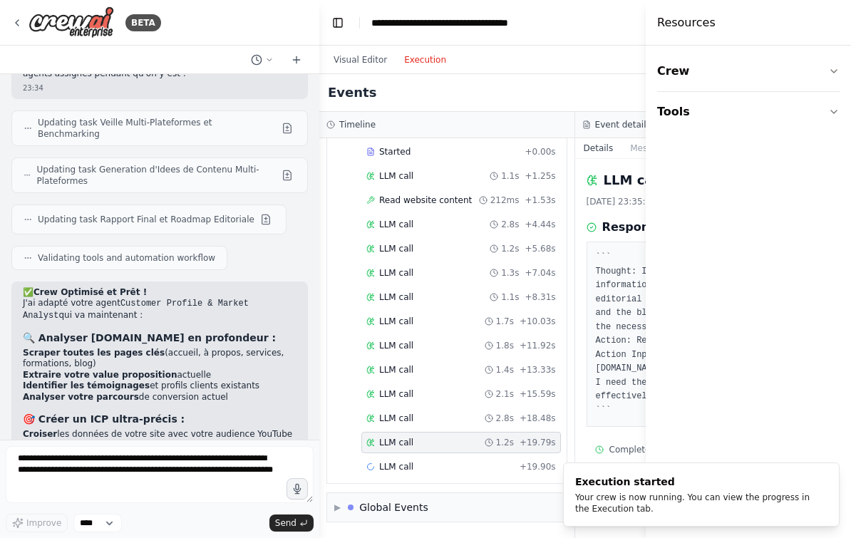
scroll to position [1286, 0]
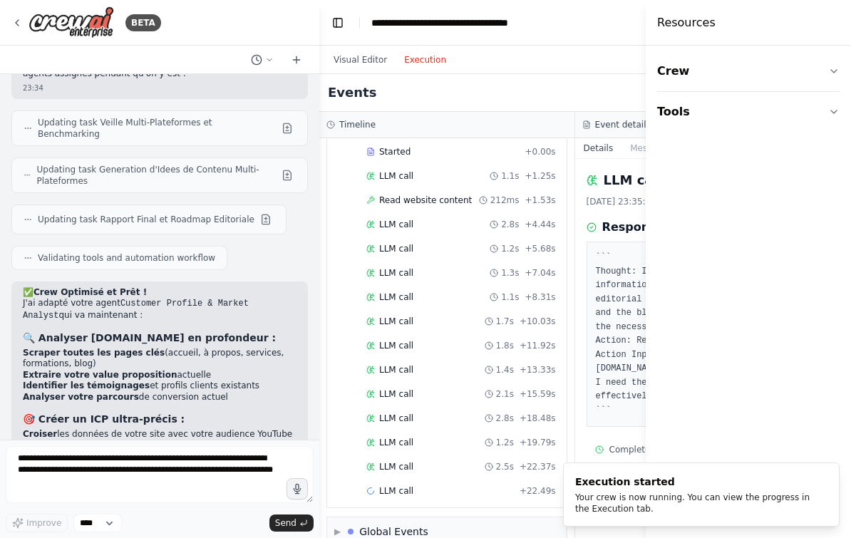
click at [596, 327] on pre "``` Thought: I need to gather specific information to create an integrated edit…" at bounding box center [703, 334] width 215 height 167
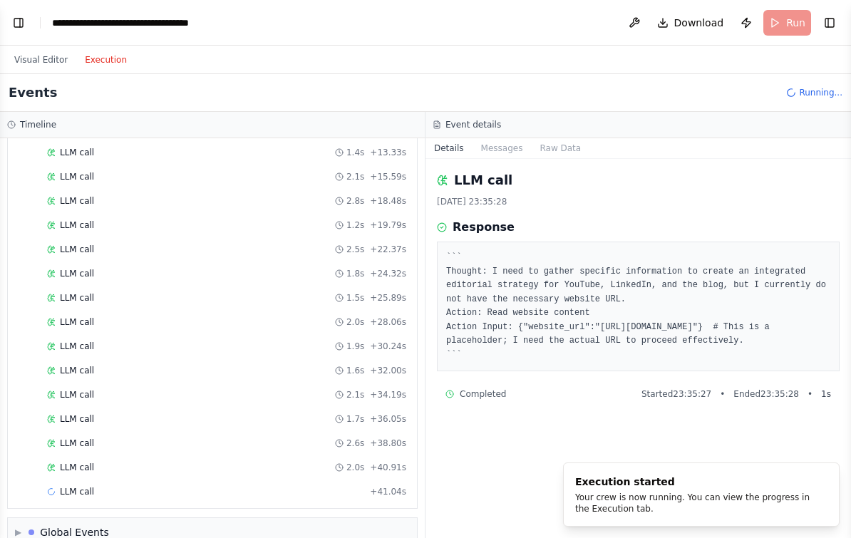
scroll to position [1294, 0]
click at [76, 487] on span "LLM call" at bounding box center [77, 492] width 34 height 11
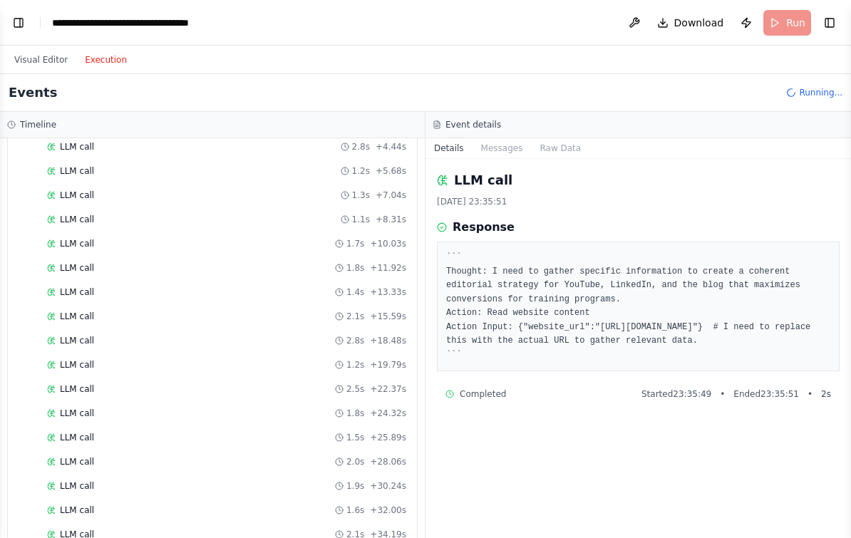
click at [832, 87] on span "Running..." at bounding box center [820, 92] width 43 height 11
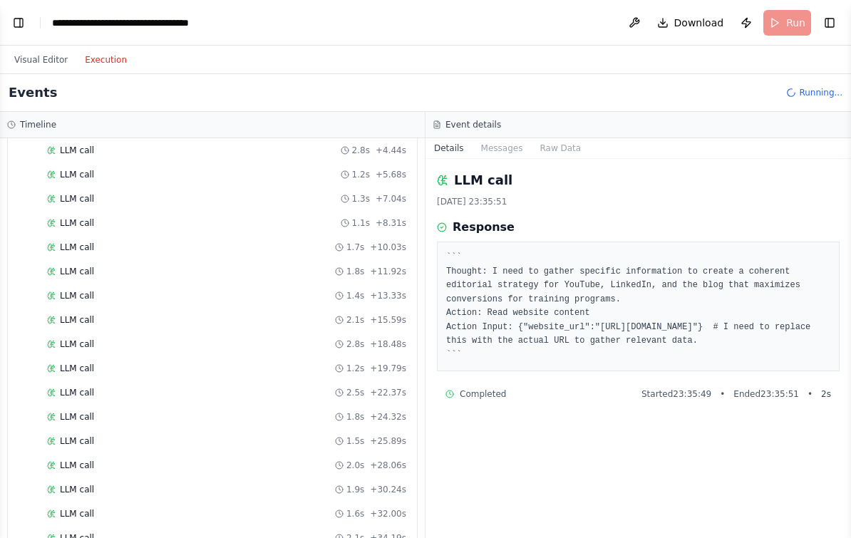
scroll to position [1150, 0]
click at [826, 87] on span "Running..." at bounding box center [820, 92] width 43 height 11
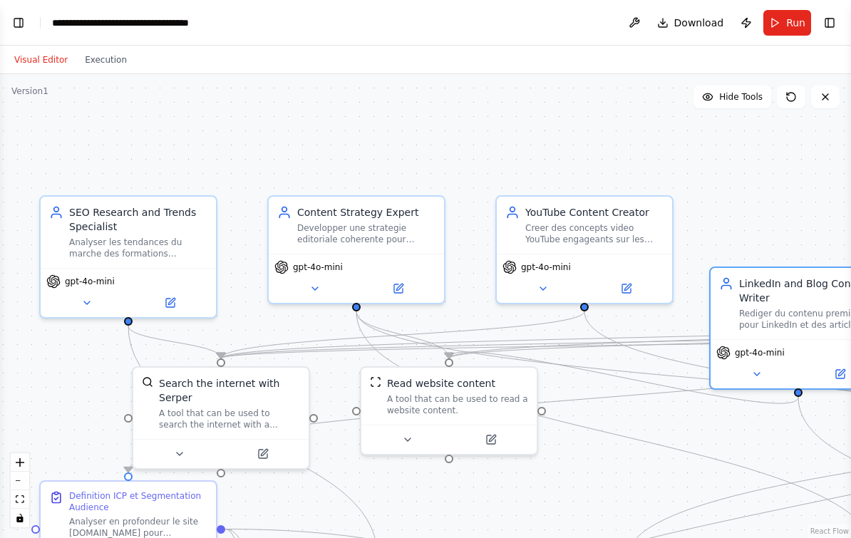
click at [786, 20] on button "Run" at bounding box center [788, 23] width 48 height 26
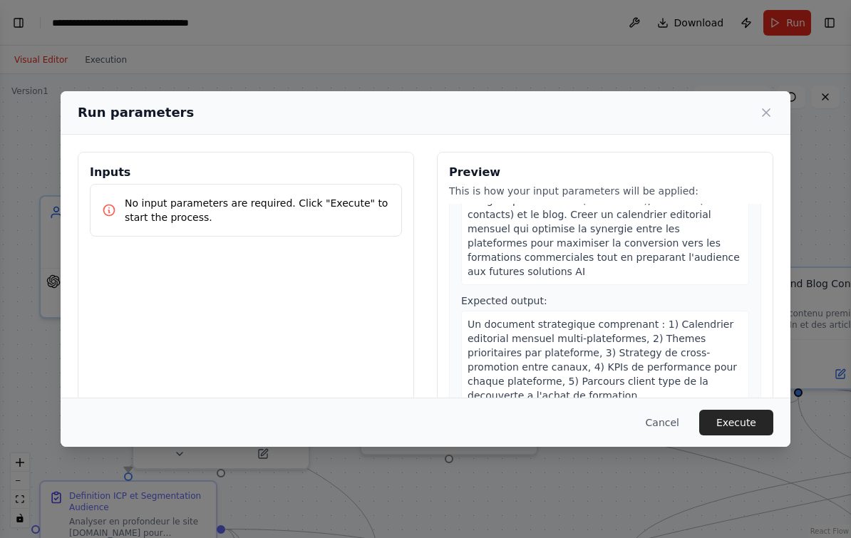
scroll to position [418, 0]
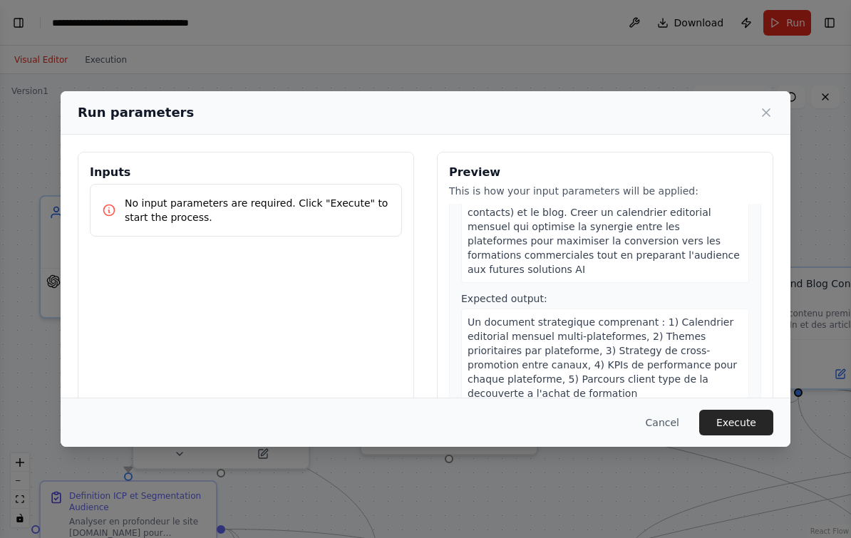
click at [768, 106] on icon at bounding box center [766, 113] width 14 height 14
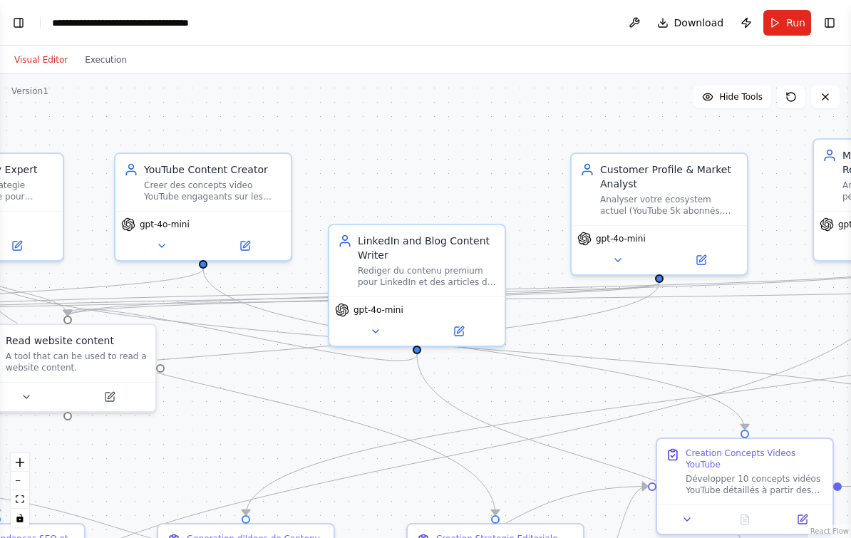
click at [685, 202] on div "Analyser votre ecosystem actuel (YouTube 5k abonnés, LinkedIn 5k contacts, blog…" at bounding box center [669, 205] width 138 height 23
click at [687, 199] on div "Analyser votre ecosystem actuel (YouTube 5k abonnés, LinkedIn 5k contacts, blog…" at bounding box center [669, 205] width 138 height 23
click at [671, 200] on div "Analyser votre ecosystem actuel (YouTube 5k abonnés, LinkedIn 5k contacts, blog…" at bounding box center [669, 205] width 138 height 23
click at [622, 255] on icon at bounding box center [617, 260] width 11 height 11
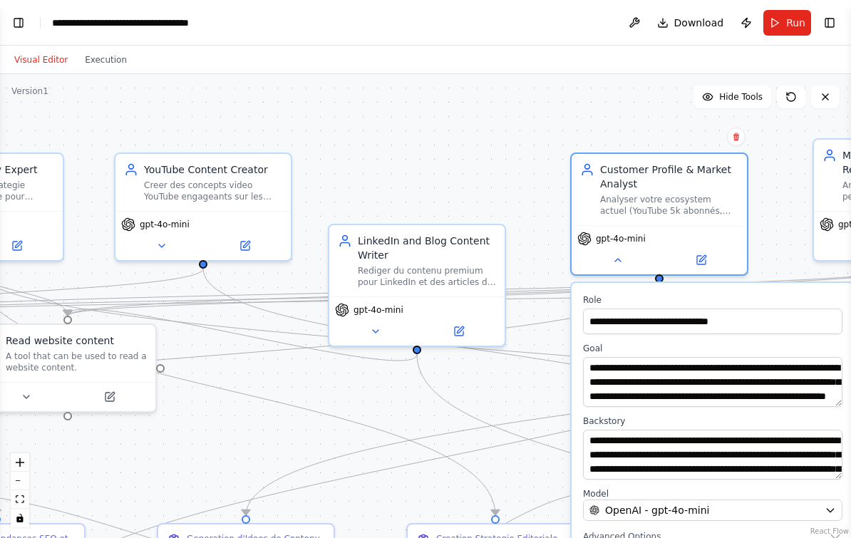
scroll to position [0, 0]
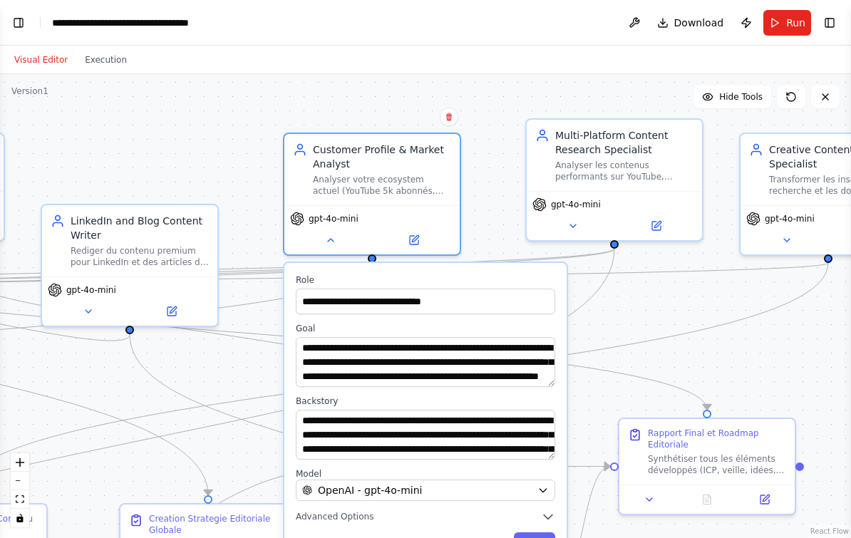
click at [336, 235] on icon at bounding box center [330, 240] width 11 height 11
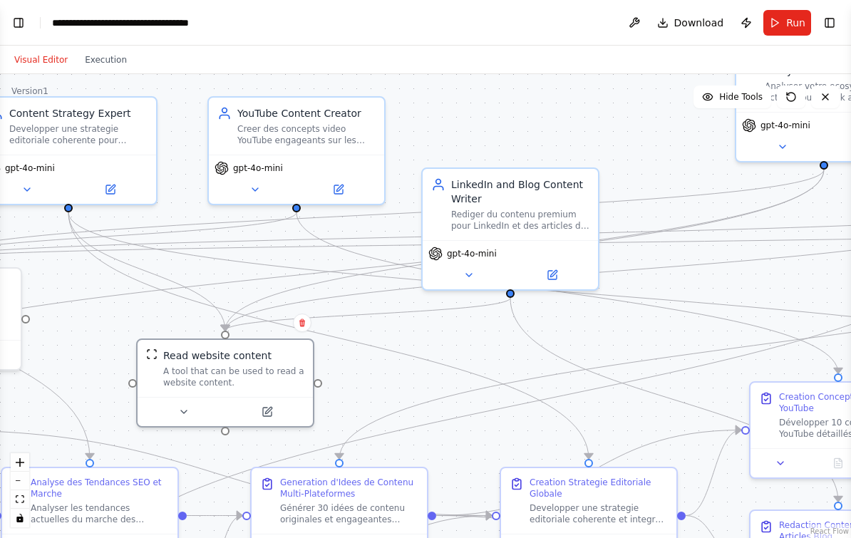
click at [180, 406] on icon at bounding box center [183, 411] width 11 height 11
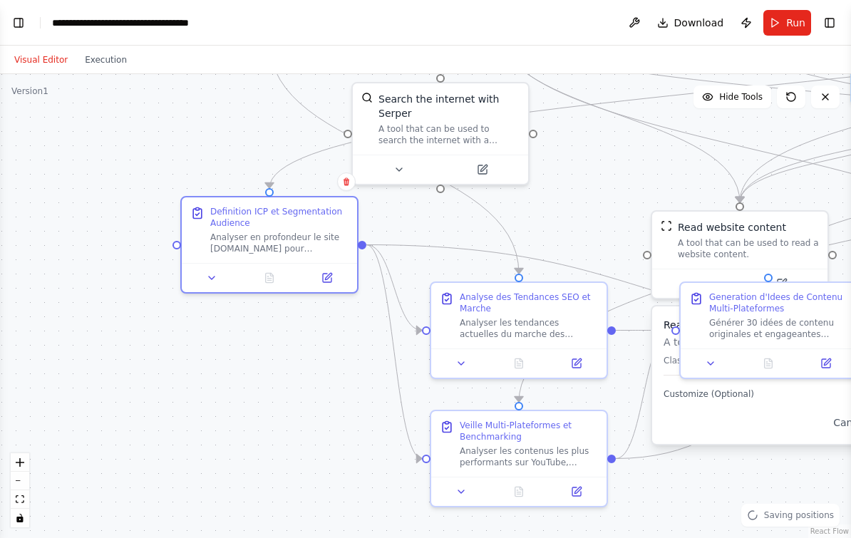
click at [210, 272] on icon at bounding box center [211, 277] width 11 height 11
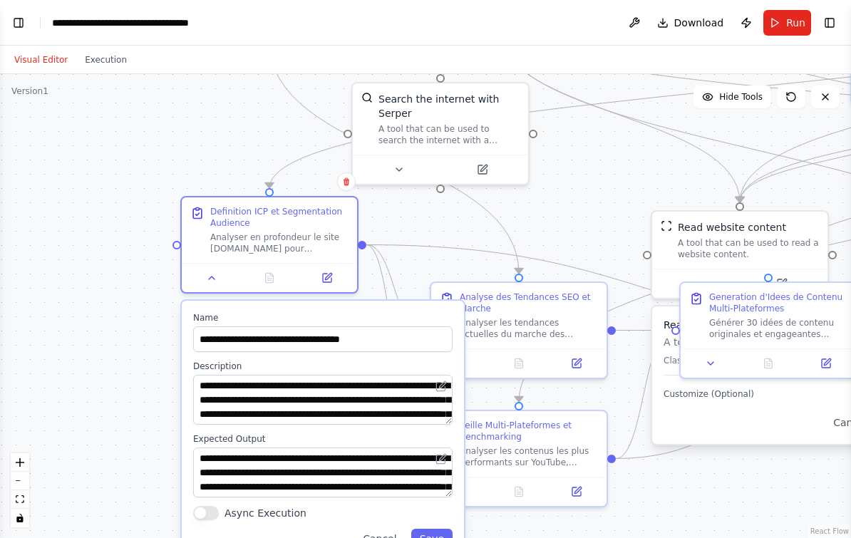
click at [778, 10] on button "Run" at bounding box center [788, 23] width 48 height 26
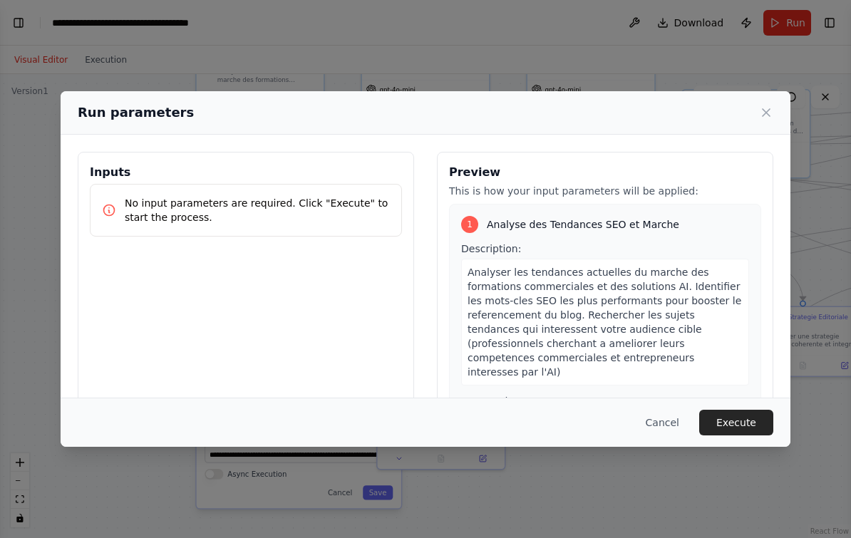
click at [751, 431] on button "Execute" at bounding box center [736, 423] width 74 height 26
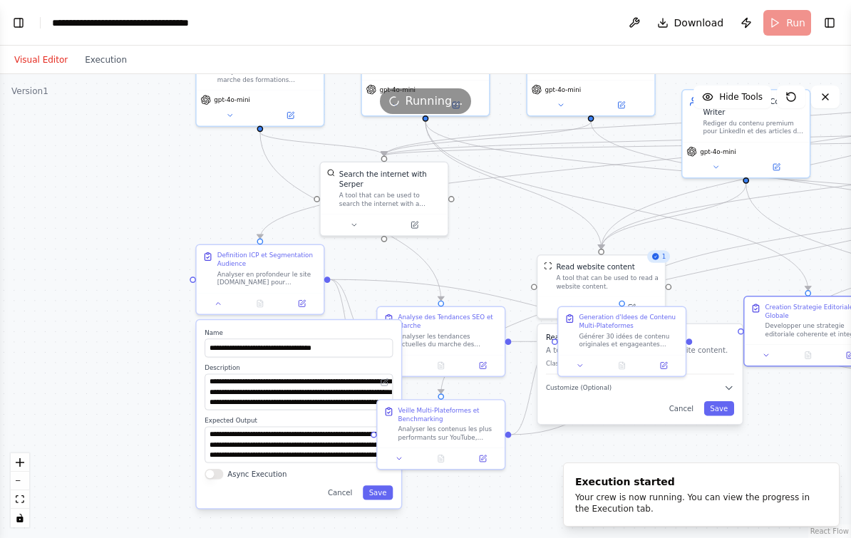
click at [682, 496] on div "Your crew is now running. You can view the progress in the Execution tab." at bounding box center [698, 503] width 247 height 23
click at [98, 51] on button "Execution" at bounding box center [105, 59] width 59 height 17
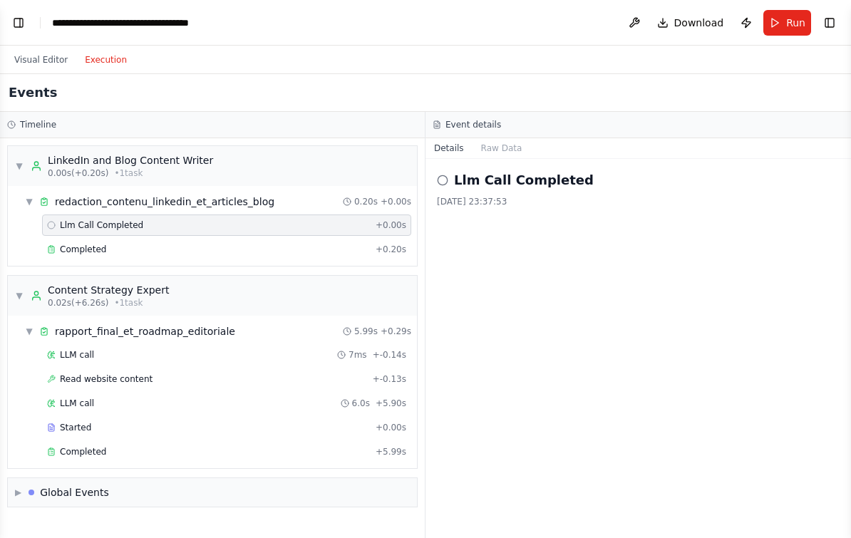
scroll to position [26, 0]
click at [19, 486] on div "▶ Global Events" at bounding box center [62, 493] width 94 height 14
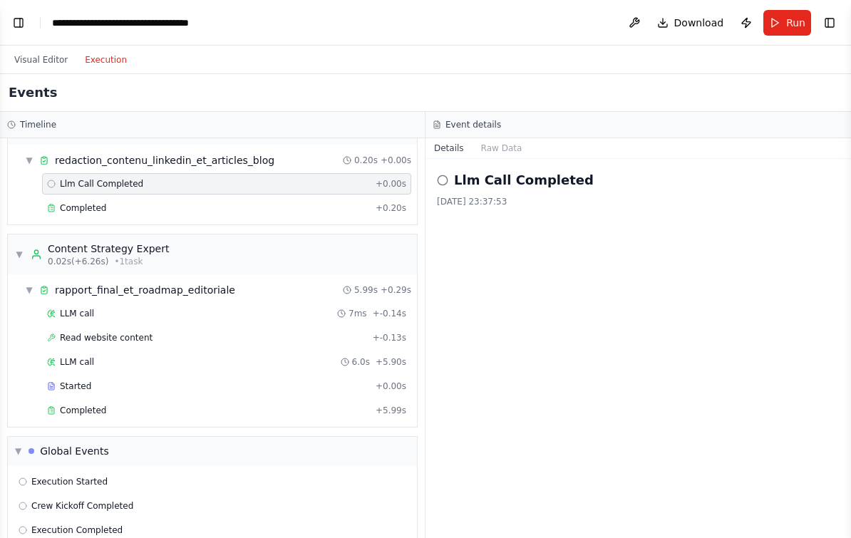
scroll to position [41, 0]
click at [84, 406] on span "Completed" at bounding box center [83, 411] width 46 height 11
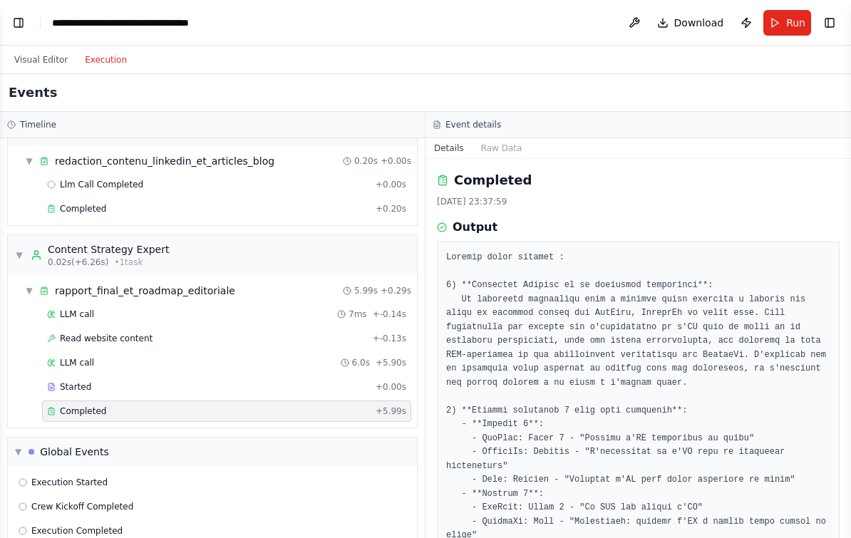
scroll to position [0, 0]
click at [513, 138] on button "Raw Data" at bounding box center [502, 148] width 58 height 20
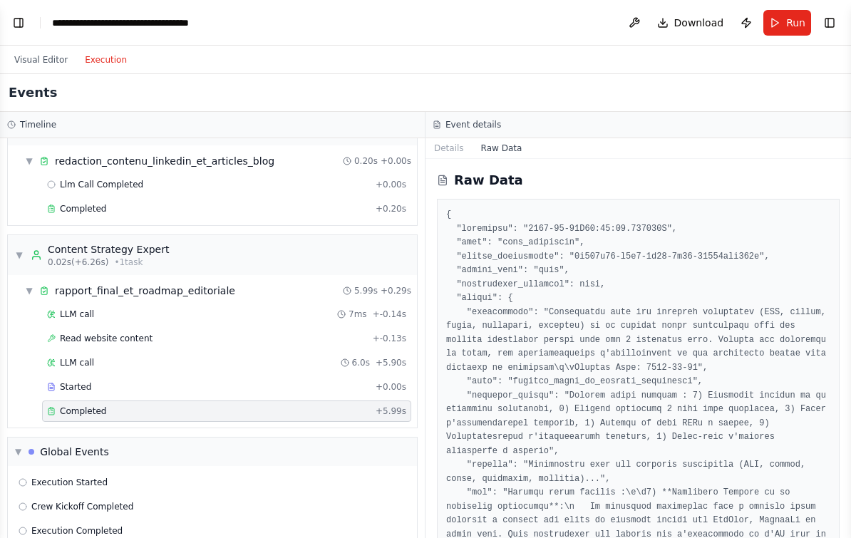
click at [86, 154] on div "redaction_contenu_linkedin_et_articles_blog" at bounding box center [165, 161] width 220 height 14
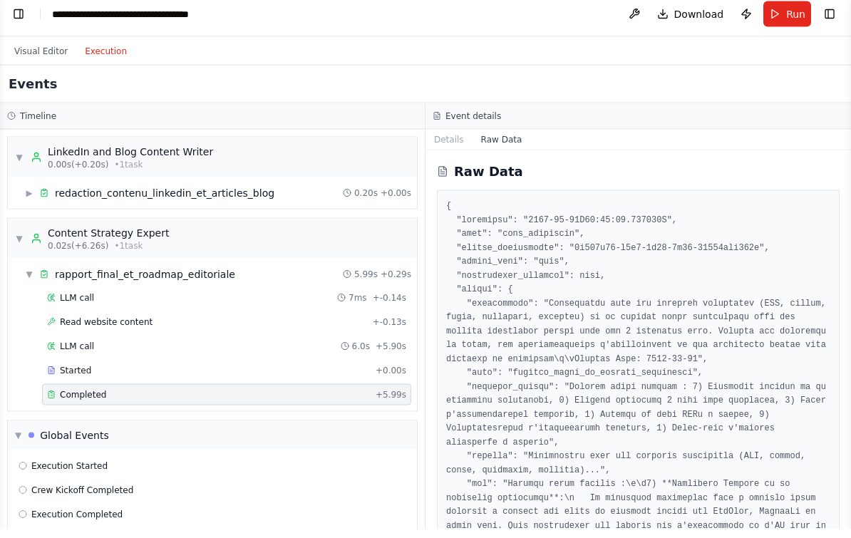
scroll to position [26, 0]
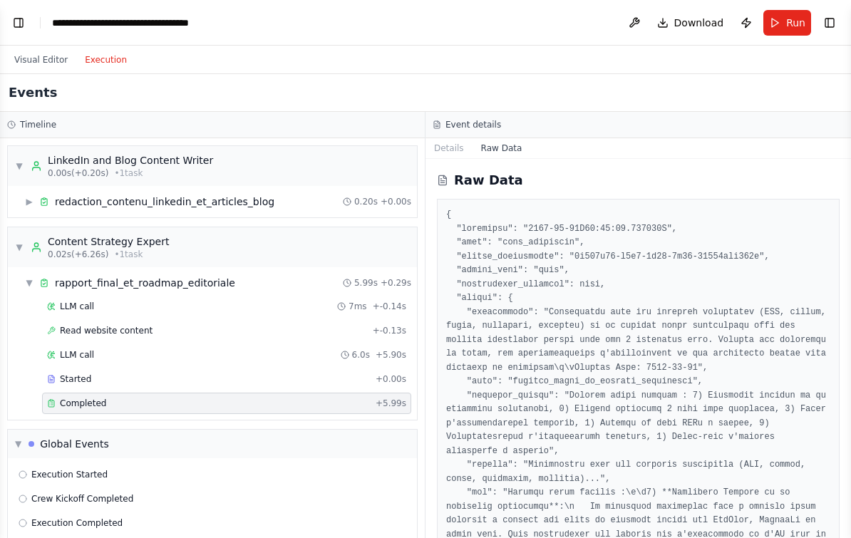
click at [31, 51] on button "Visual Editor" at bounding box center [41, 59] width 71 height 17
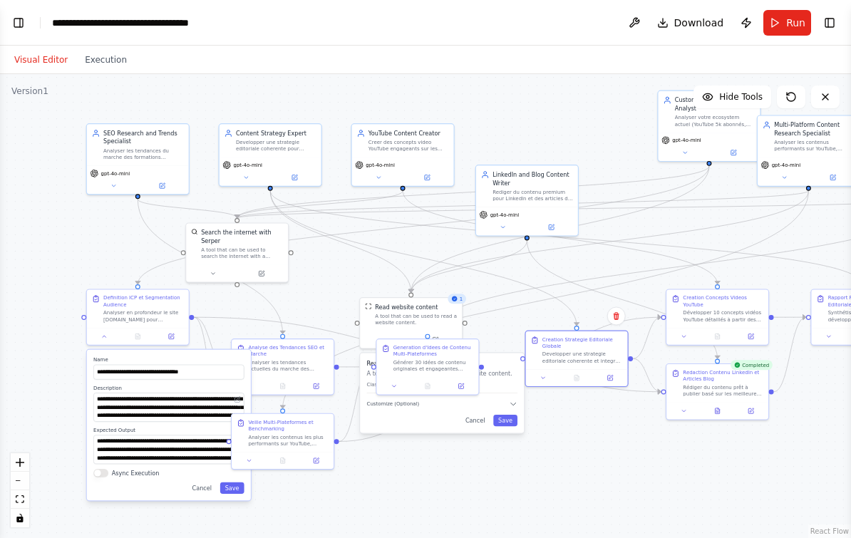
click at [741, 91] on span "Hide Tools" at bounding box center [740, 96] width 43 height 11
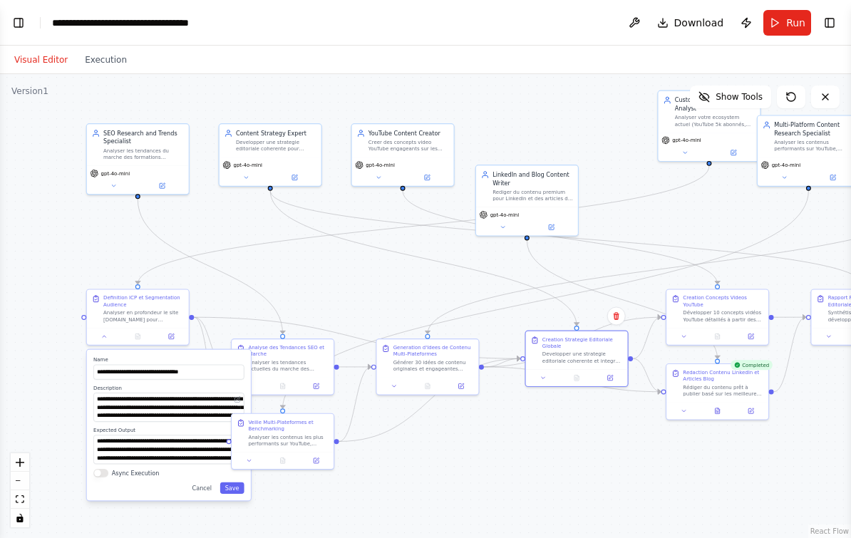
click at [735, 91] on span "Show Tools" at bounding box center [739, 96] width 47 height 11
click at [734, 91] on span "Hide Tools" at bounding box center [740, 96] width 43 height 11
click at [738, 91] on span "Show Tools" at bounding box center [739, 96] width 47 height 11
